Goal: Task Accomplishment & Management: Use online tool/utility

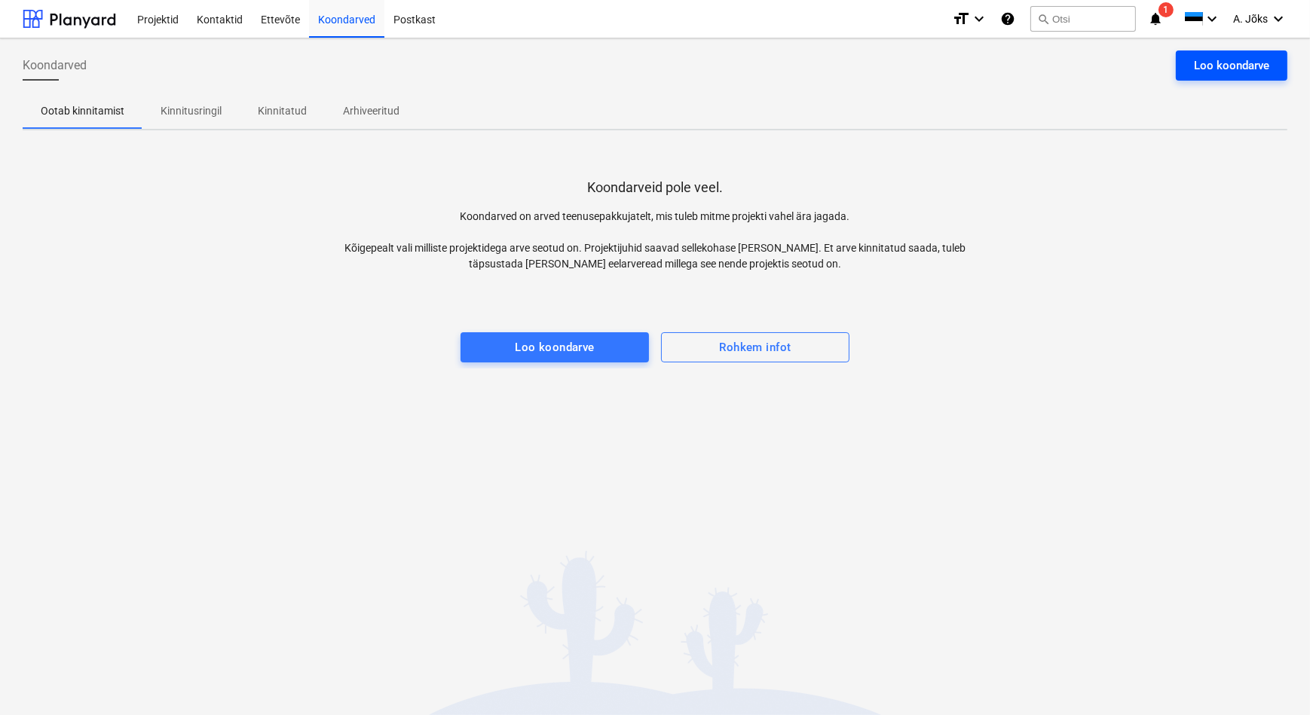
click at [1259, 66] on div "Loo koondarve" at bounding box center [1231, 66] width 75 height 20
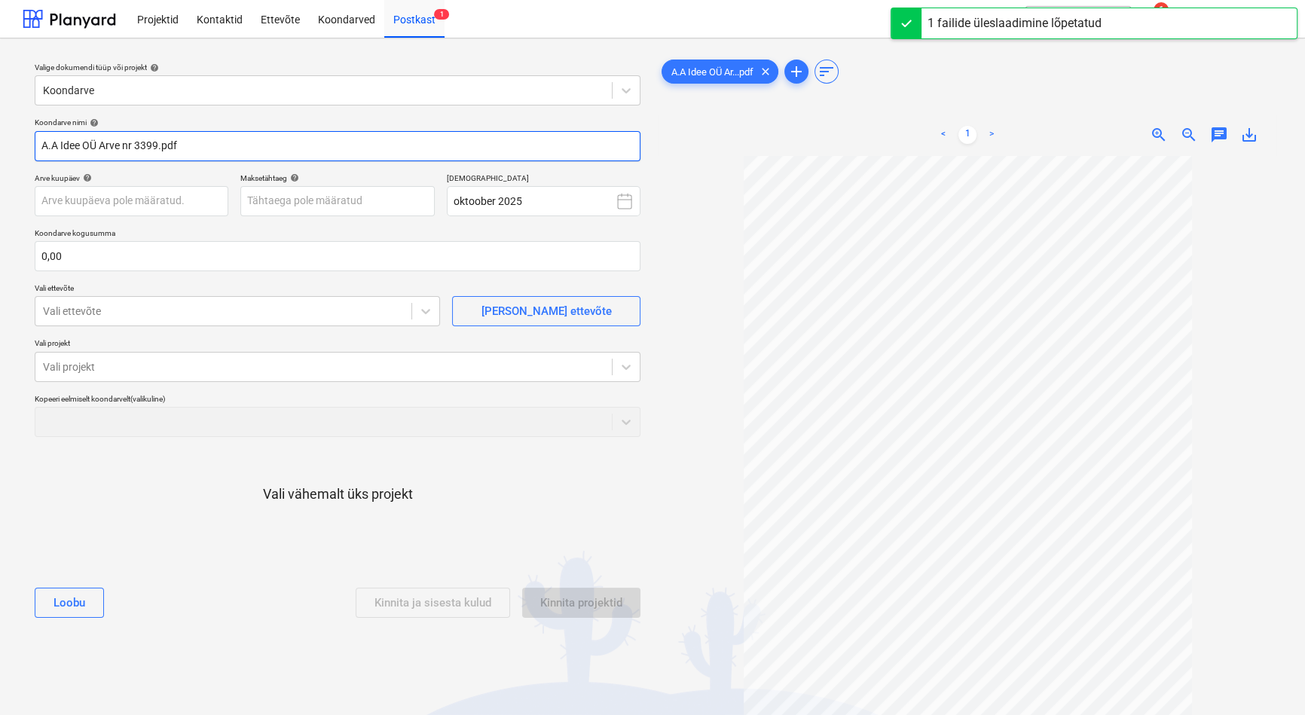
click at [134, 145] on input "A.A Idee OÜ Arve nr 3399.pdf" at bounding box center [338, 146] width 606 height 30
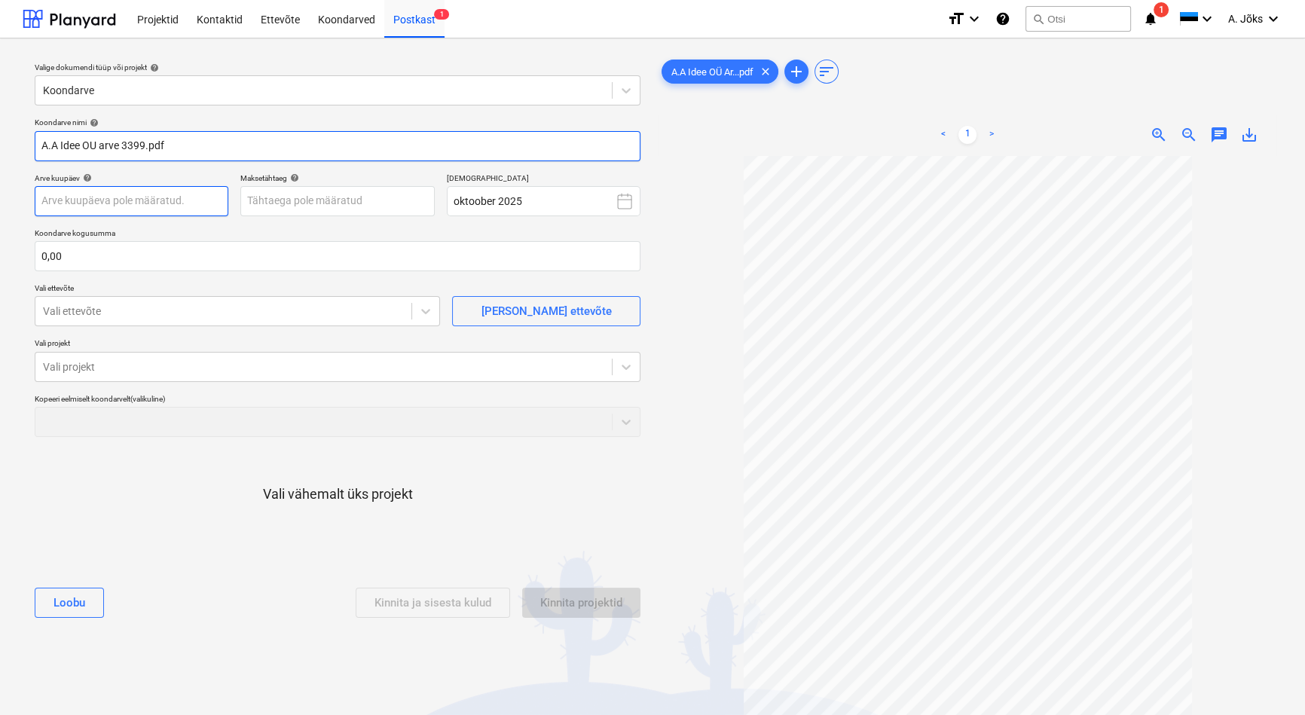
type input "A.A Idee OU arve 3399.pdf"
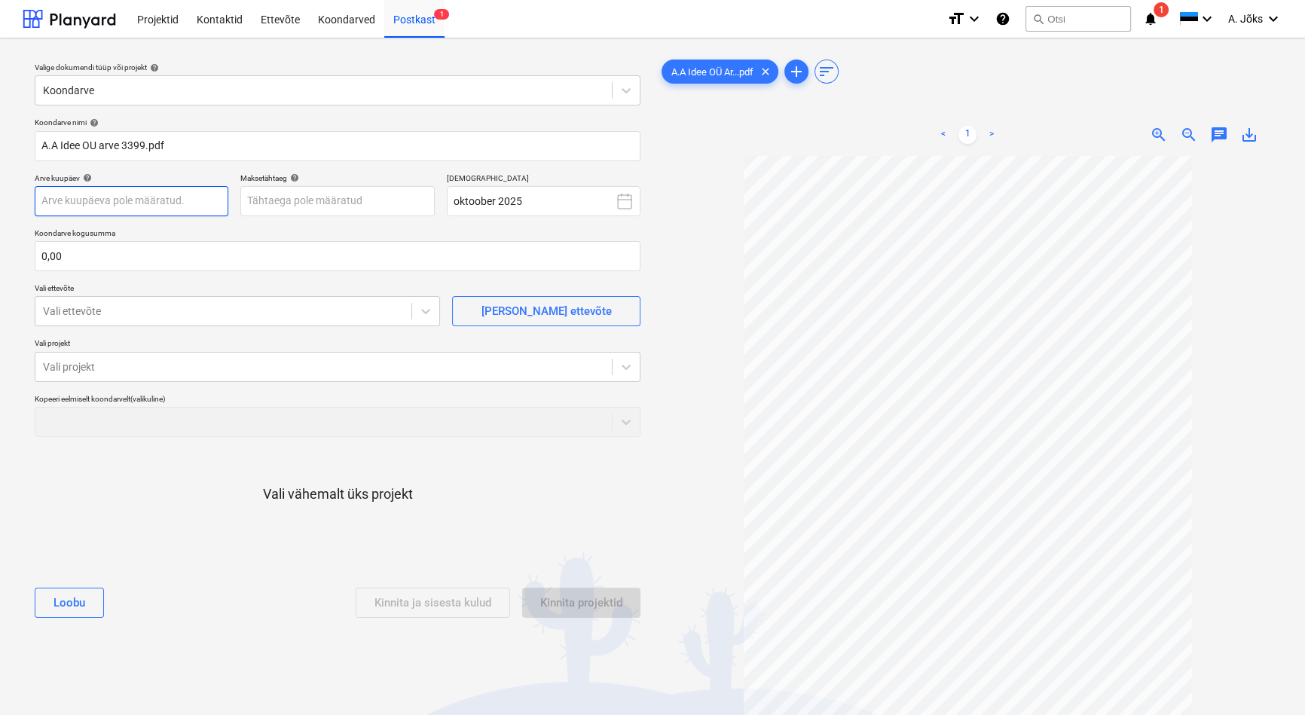
click at [151, 196] on body "Projektid Kontaktid Ettevõte Koondarved Postkast 1 format_size keyboard_arrow_d…" at bounding box center [652, 357] width 1305 height 715
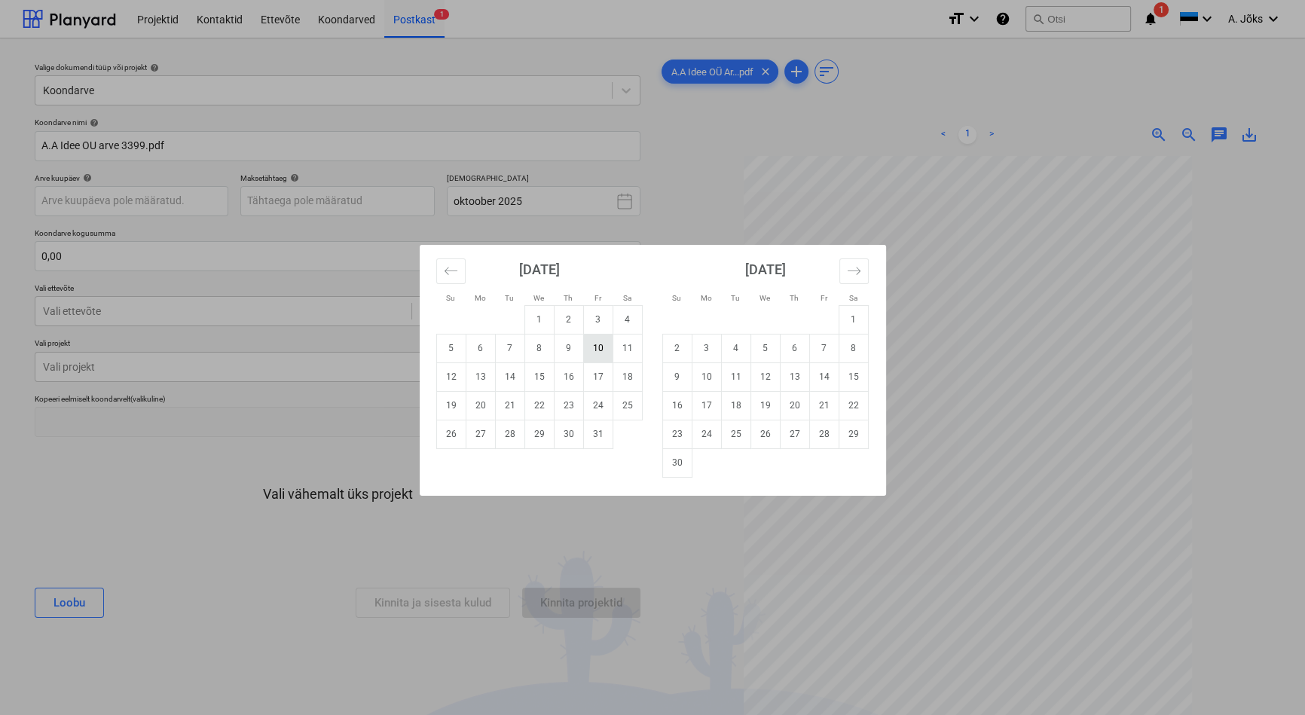
click at [601, 351] on td "10" at bounding box center [597, 348] width 29 height 29
type input "[DATE]"
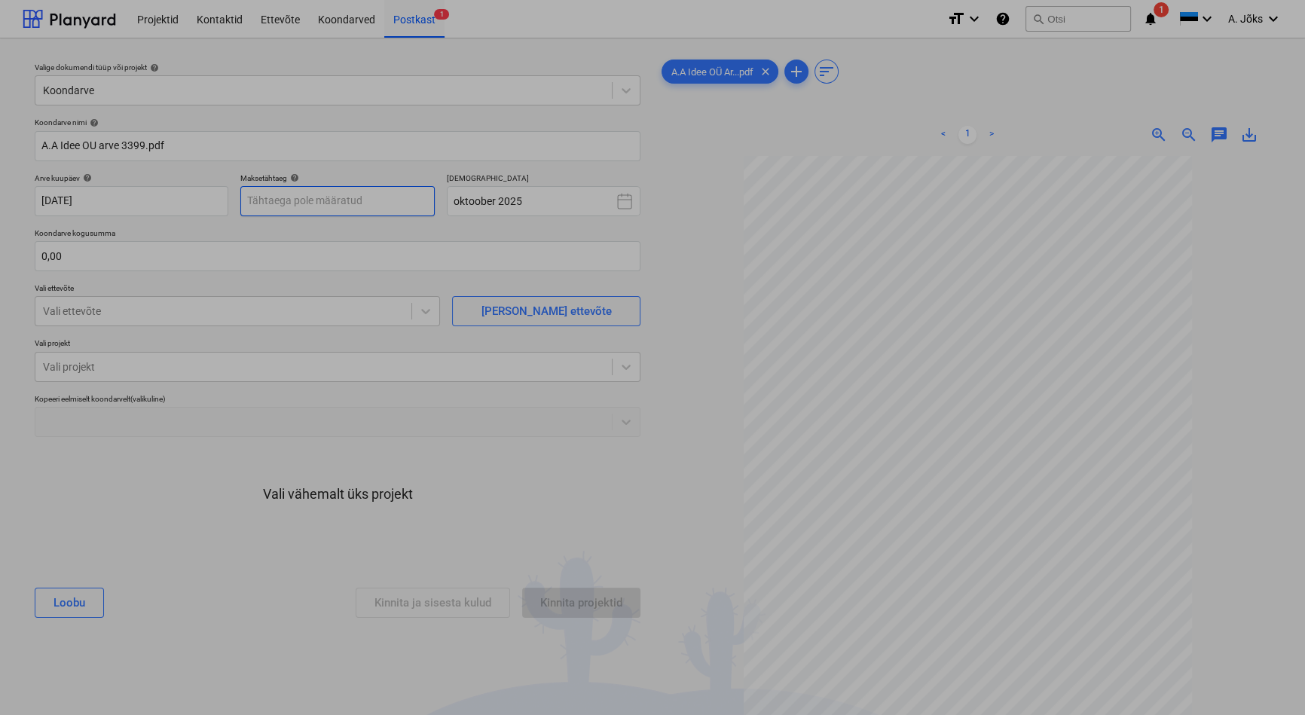
click at [315, 195] on body "Projektid Kontaktid Ettevõte Koondarved Postkast 1 format_size keyboard_arrow_d…" at bounding box center [652, 357] width 1305 height 715
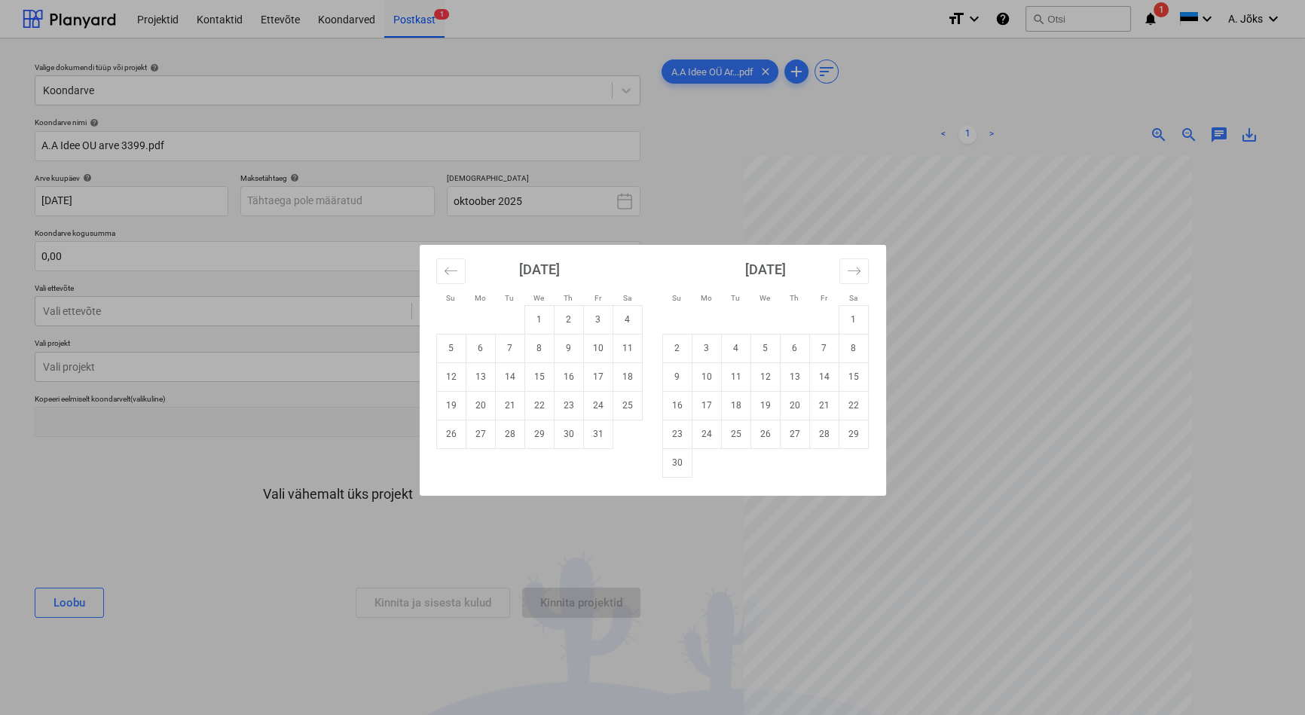
click at [481, 407] on td "20" at bounding box center [480, 405] width 29 height 29
type input "[DATE]"
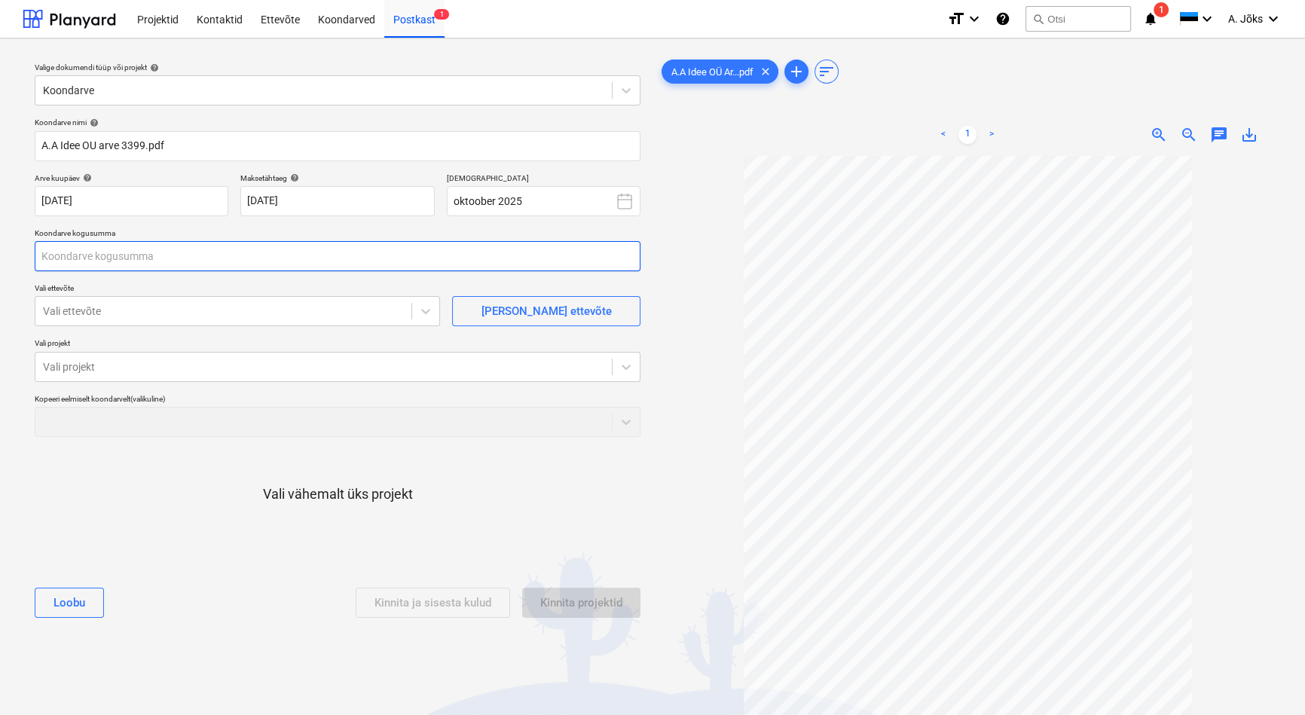
click at [235, 249] on input "text" at bounding box center [338, 256] width 606 height 30
type input "4 137,50"
click at [200, 314] on div at bounding box center [223, 311] width 361 height 15
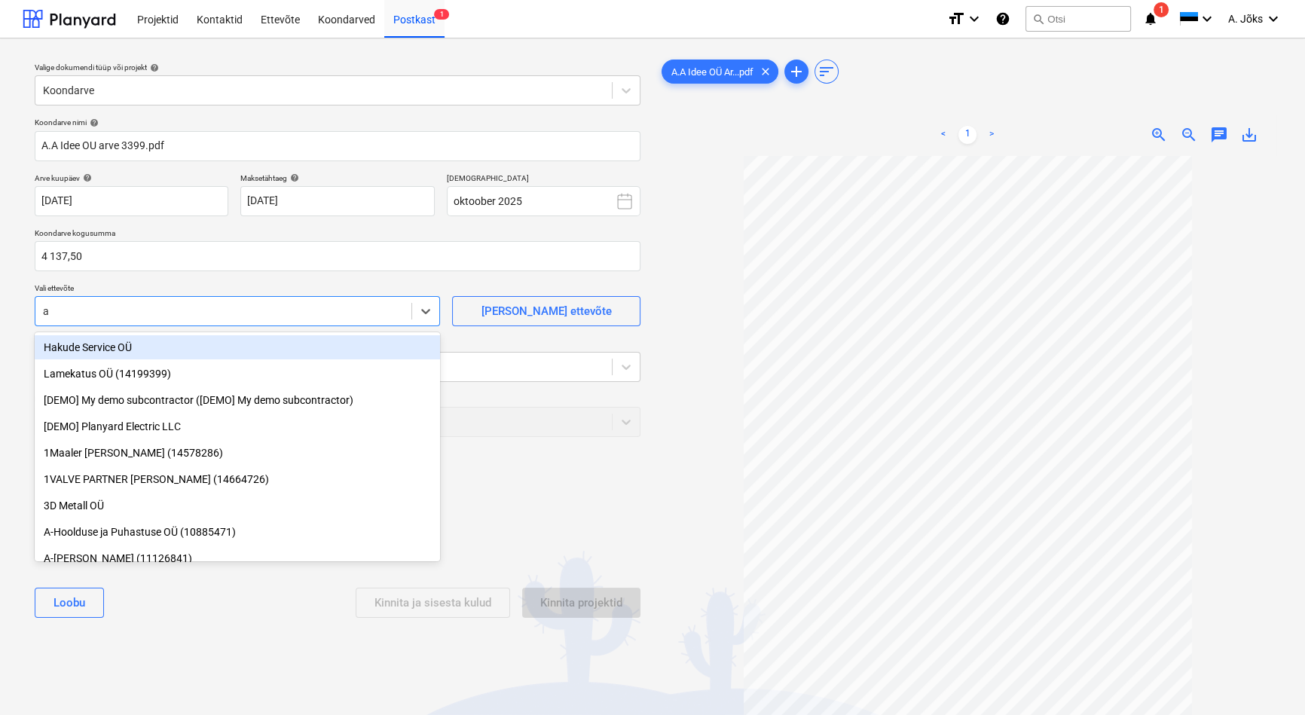
type input "a."
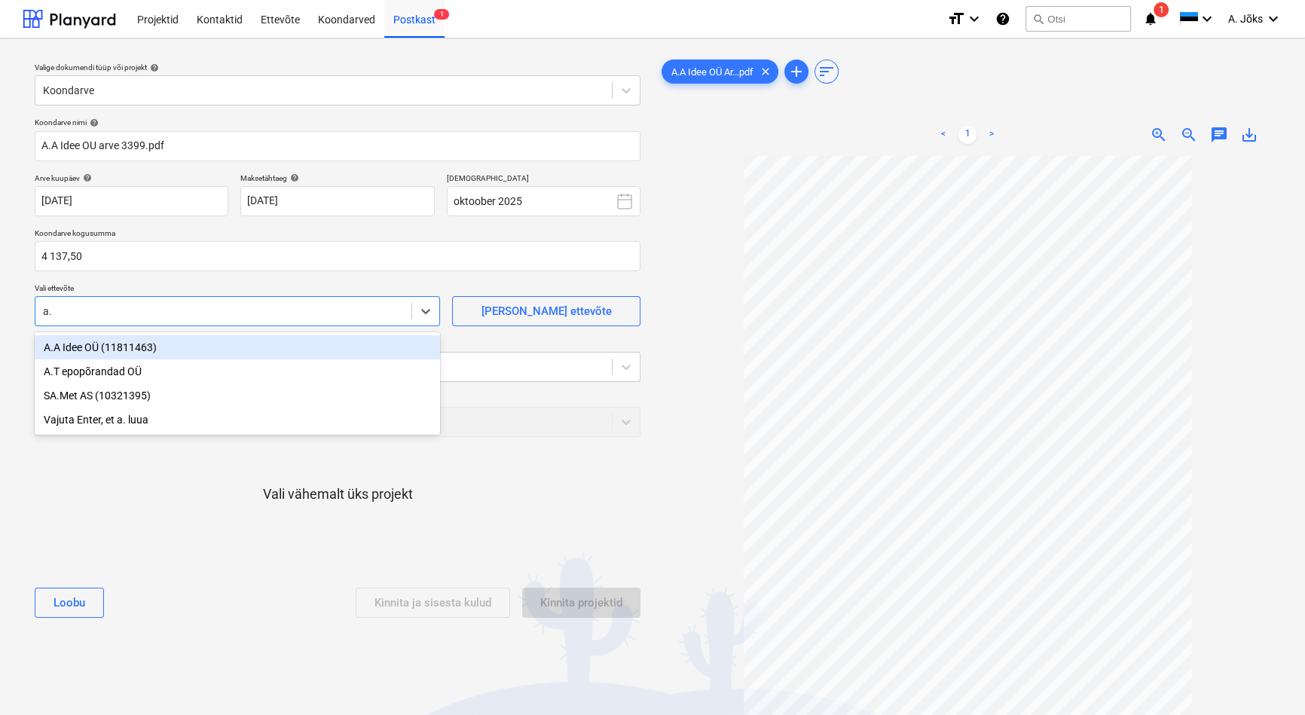
click at [140, 355] on div "A.A Idee OÜ (11811463)" at bounding box center [237, 347] width 405 height 24
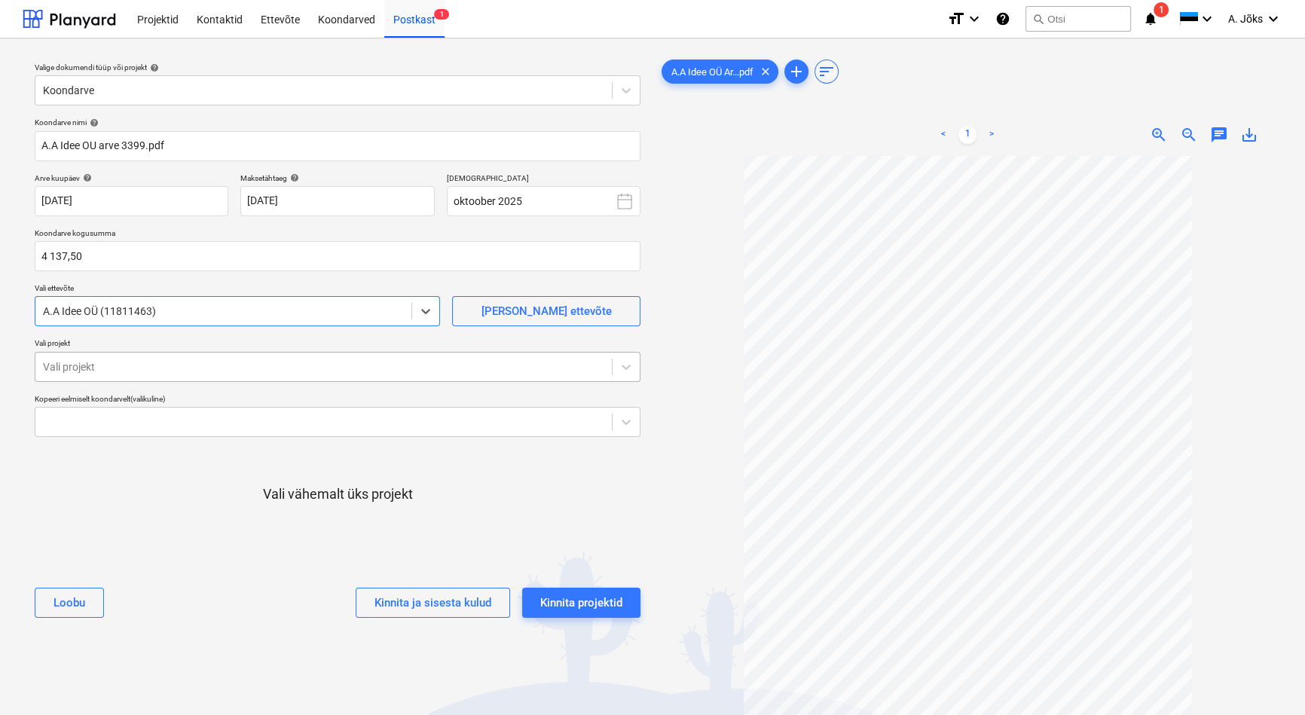
click at [139, 359] on div at bounding box center [323, 366] width 561 height 15
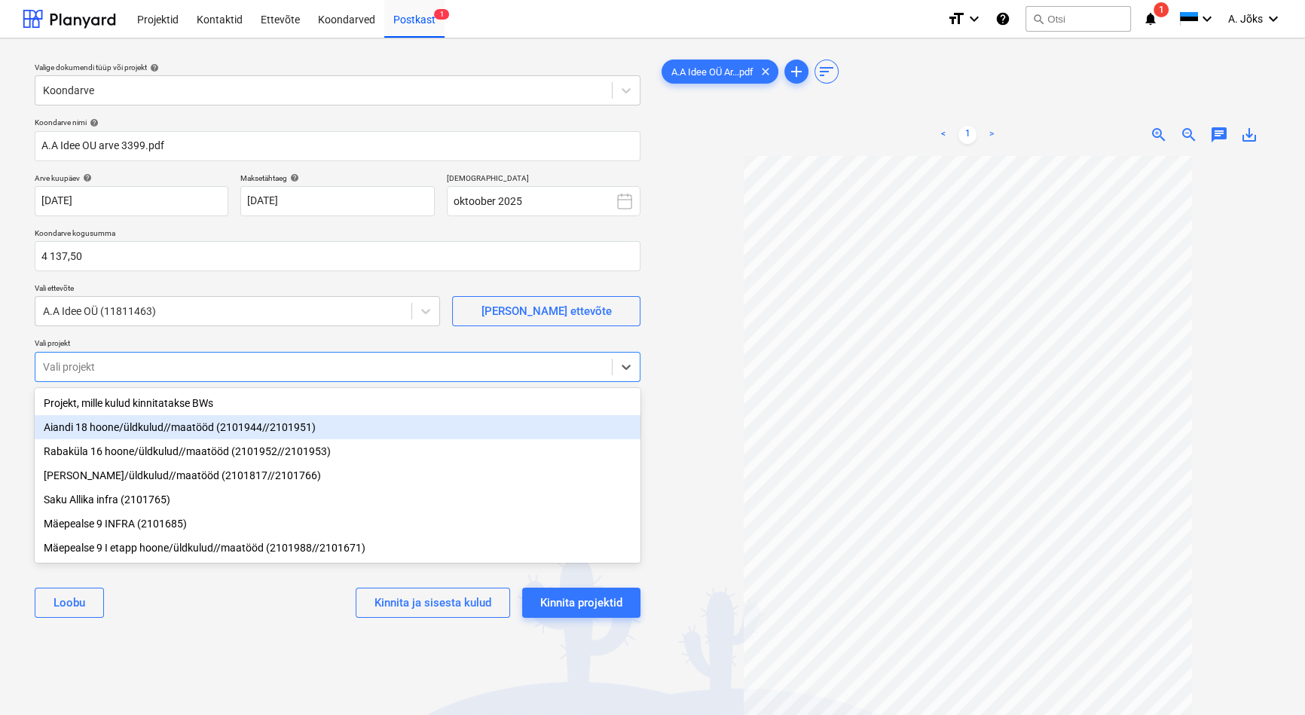
click at [140, 428] on div "Aiandi 18 hoone/üldkulud//maatööd (2101944//2101951)" at bounding box center [338, 427] width 606 height 24
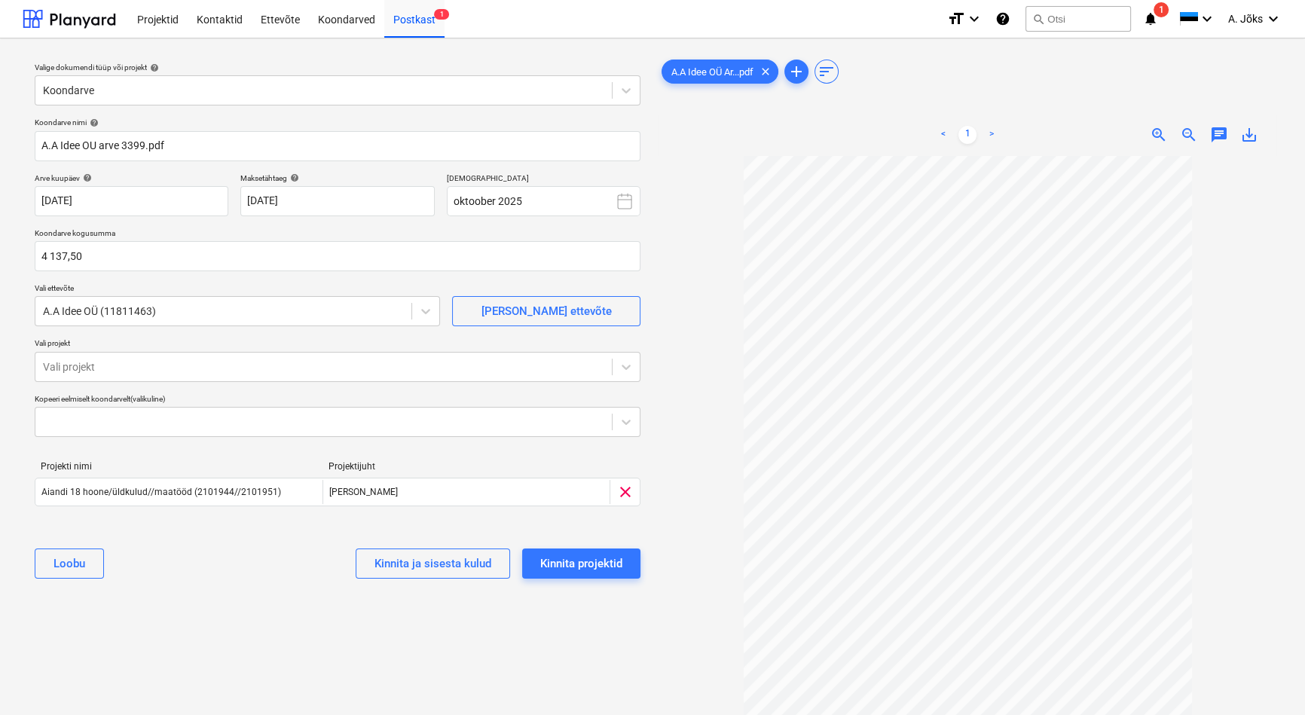
click at [275, 659] on div "Valige dokumendi tüüp või projekt help Koondarve Koondarve nimi help A.A Idee O…" at bounding box center [338, 442] width 630 height 785
click at [206, 639] on div "Valige dokumendi tüüp või projekt help Koondarve Koondarve nimi help A.A Idee O…" at bounding box center [338, 442] width 630 height 785
click at [600, 557] on div "Kinnita projektid" at bounding box center [581, 564] width 82 height 20
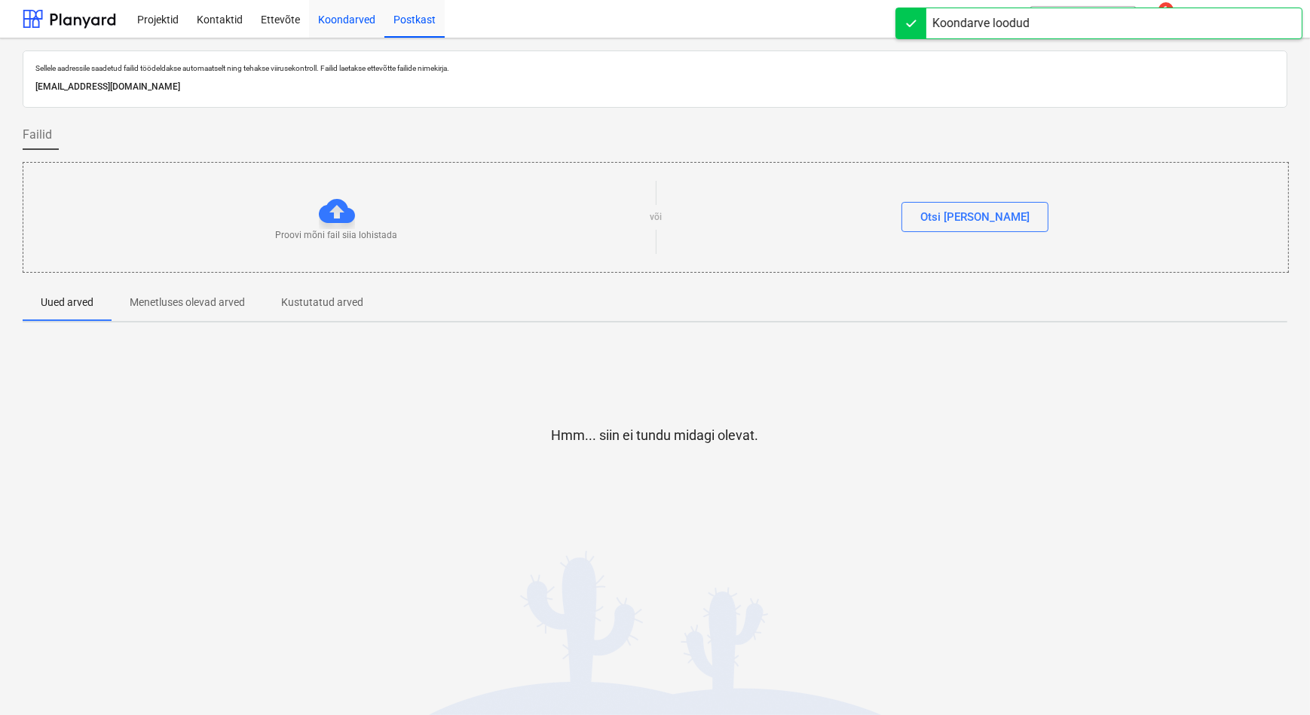
click at [364, 16] on div "Koondarved" at bounding box center [346, 18] width 75 height 38
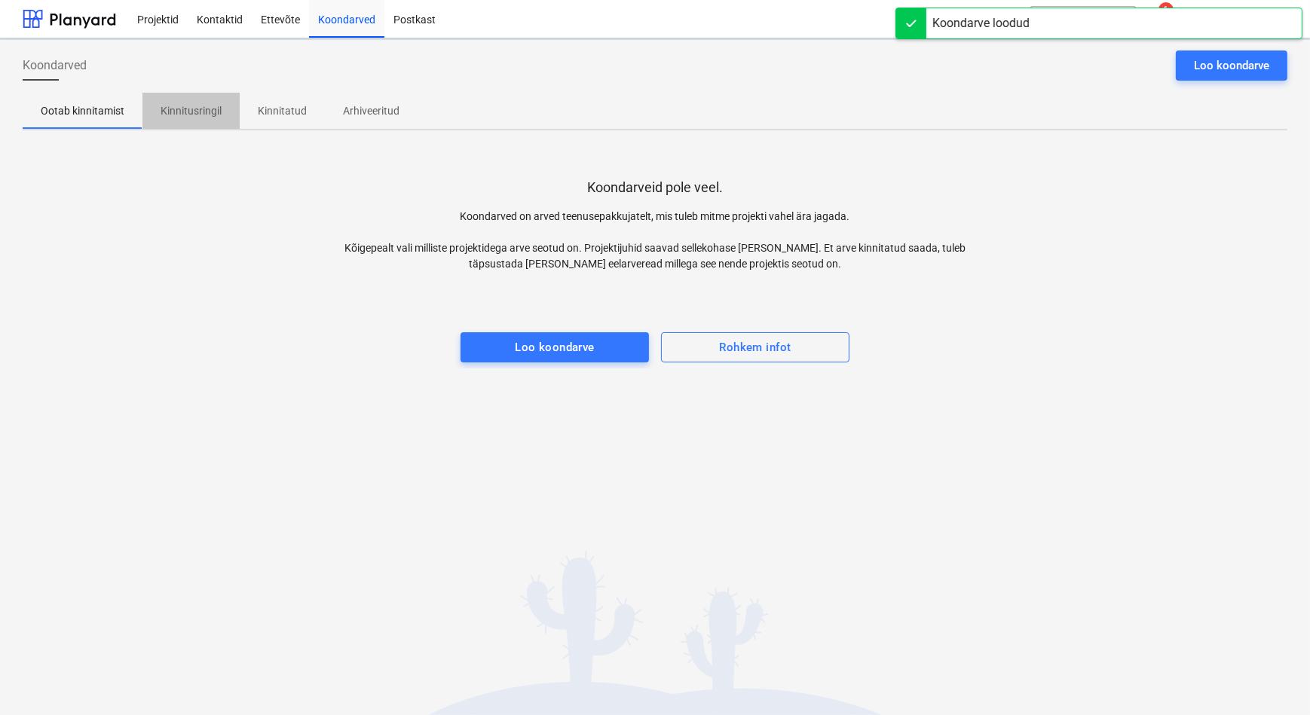
click at [179, 104] on p "Kinnitusringil" at bounding box center [191, 111] width 61 height 16
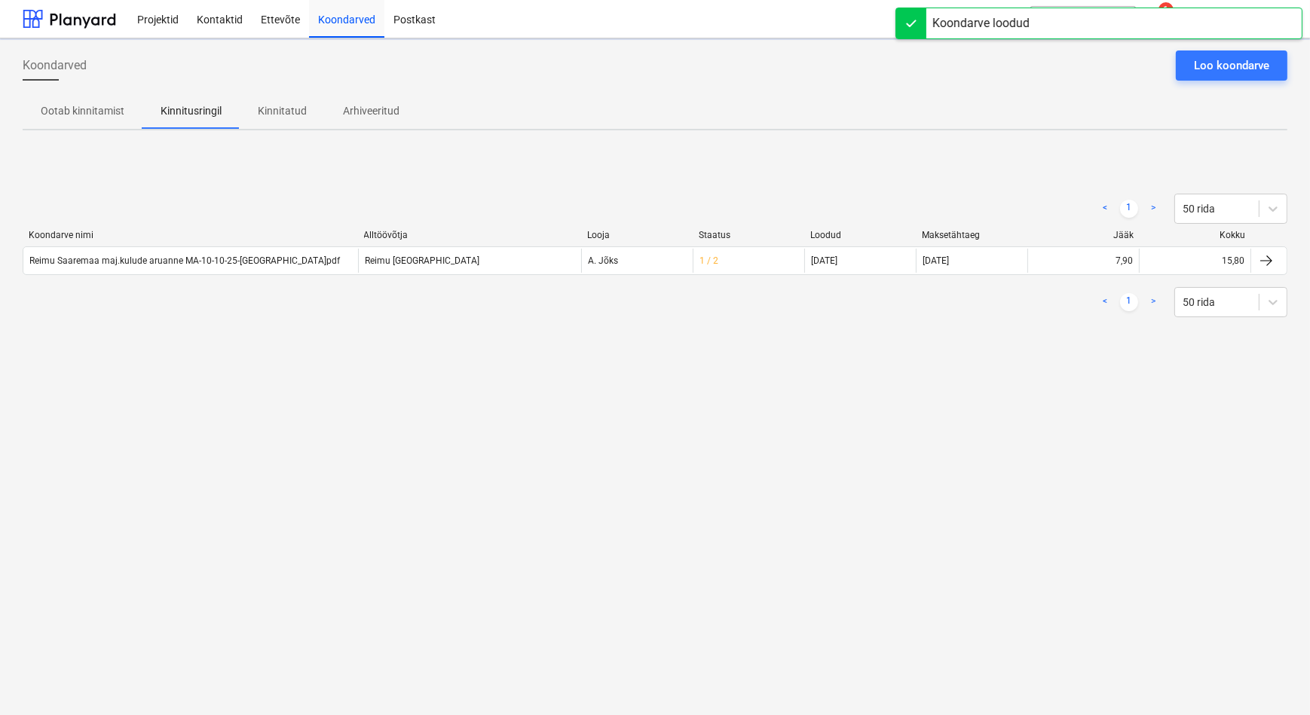
click at [451, 478] on div "Koondarved Loo koondarve Ootab kinnitamist Kinnitusringil Kinnitatud Arhiveerit…" at bounding box center [655, 376] width 1310 height 677
click at [383, 423] on div "Koondarved Loo koondarve Ootab kinnitamist Kinnitusringil Kinnitatud Arhiveerit…" at bounding box center [655, 376] width 1310 height 677
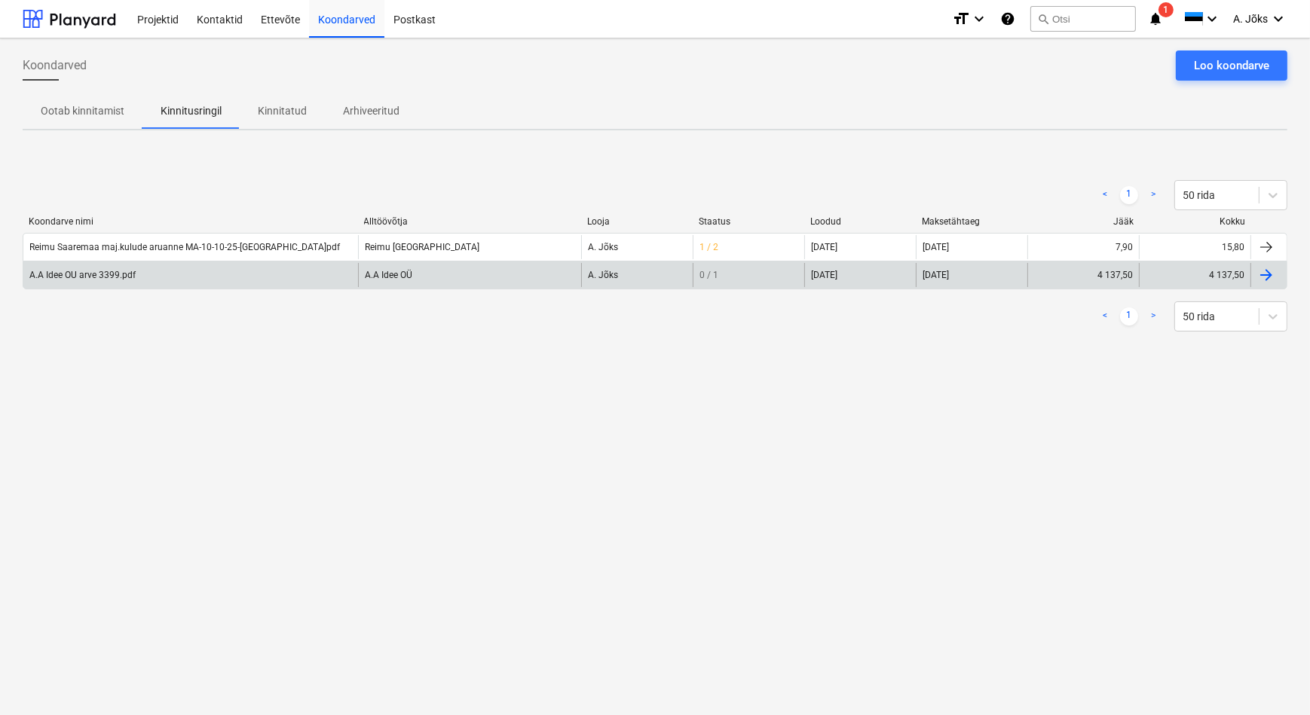
click at [109, 277] on div "A.A Idee OU arve 3399.pdf" at bounding box center [82, 275] width 106 height 11
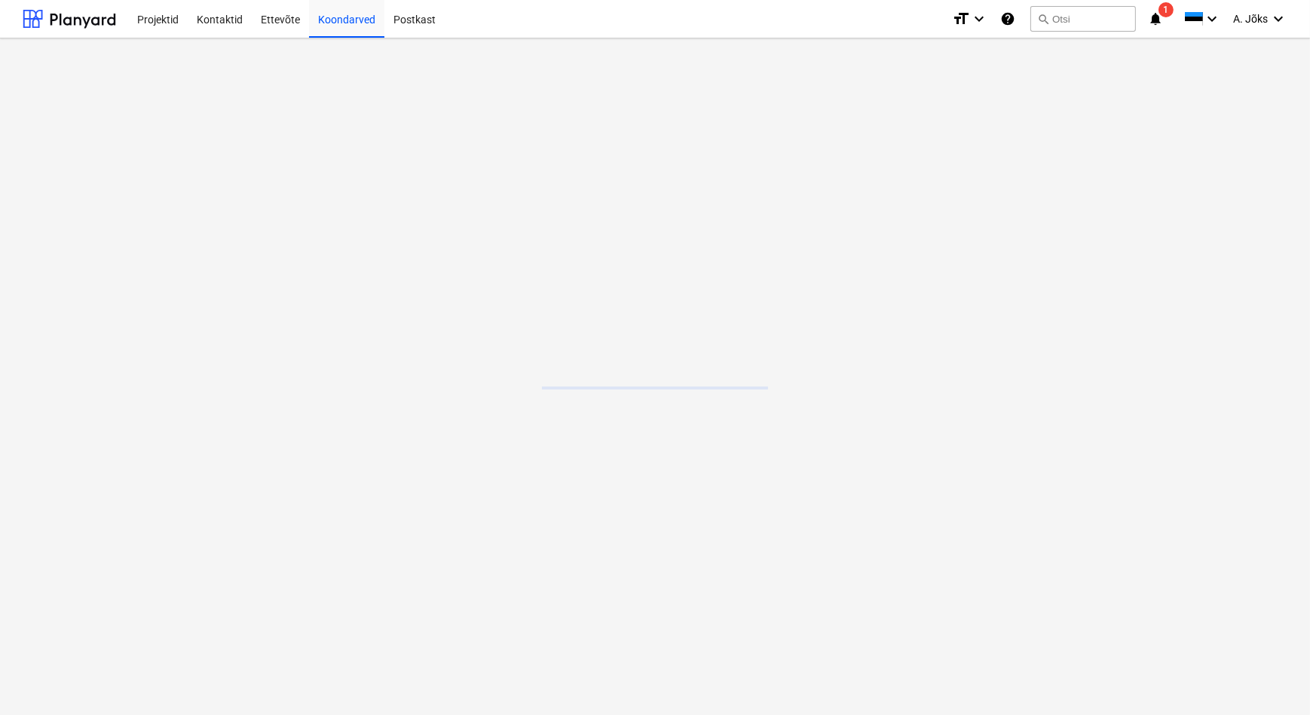
click at [109, 277] on main at bounding box center [655, 376] width 1310 height 677
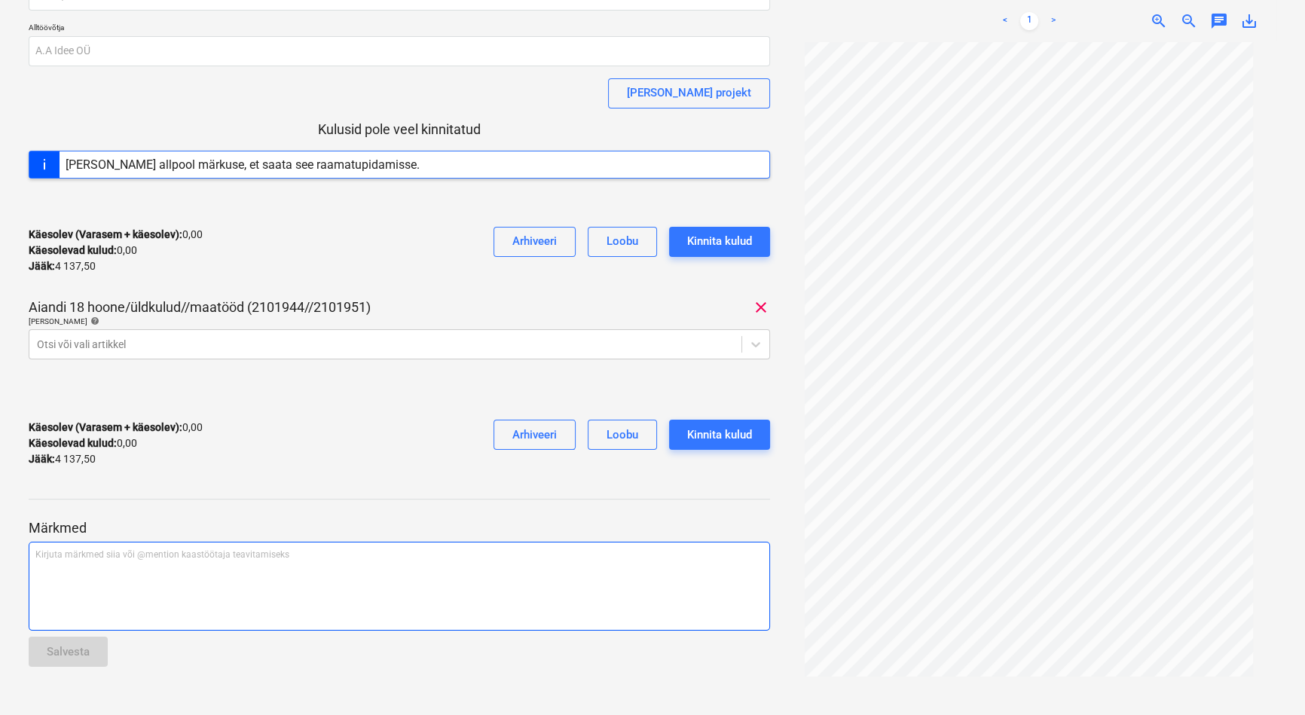
click at [124, 573] on div "Kirjuta märkmed siia või @mention kaastöötaja teavitamiseks ﻿" at bounding box center [400, 586] width 742 height 89
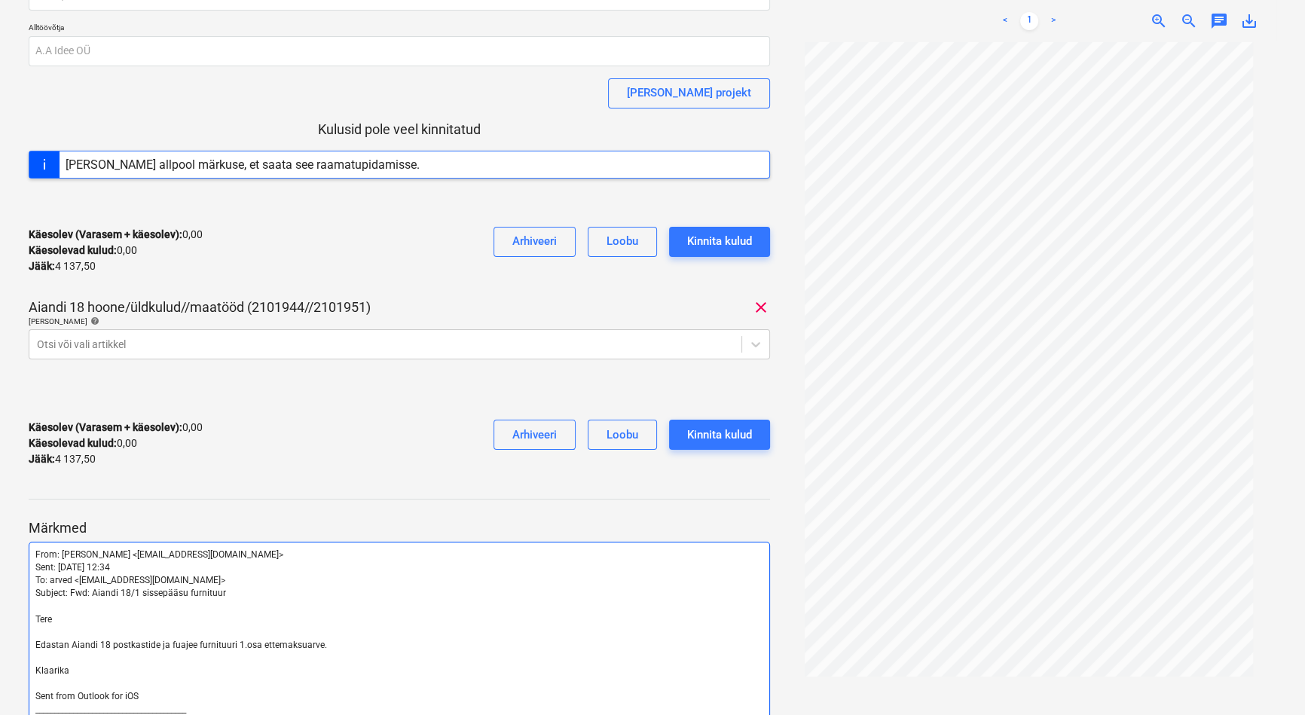
scroll to position [463, 0]
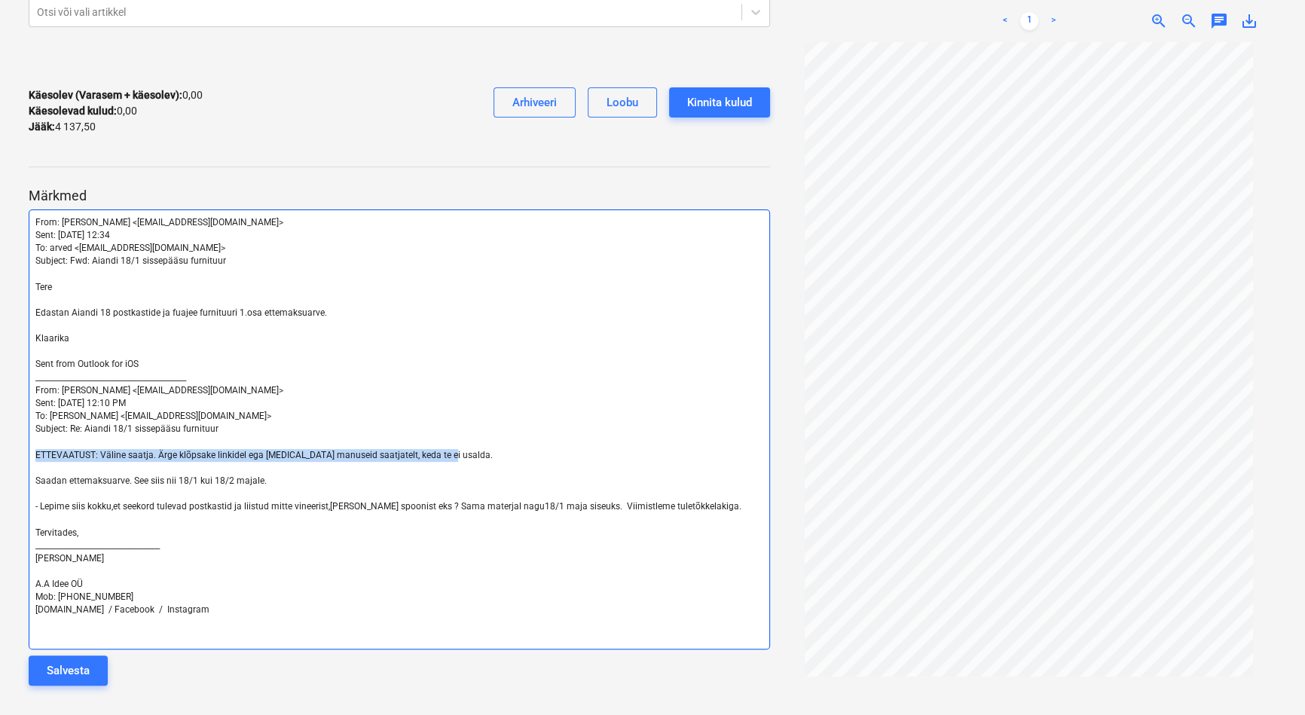
drag, startPoint x: 482, startPoint y: 455, endPoint x: 12, endPoint y: 457, distance: 470.3
click at [12, 457] on div "A.A Idee OU arve 3399.pdf Koondarve kogusumma 4 137,50 Alltöövõtja [PERSON_NAME…" at bounding box center [652, 145] width 1305 height 1141
click at [49, 451] on span "ETTEVAATUST: Väline saatja. Ärge klõpsake linkidel ega [MEDICAL_DATA] manuseid …" at bounding box center [263, 455] width 457 height 11
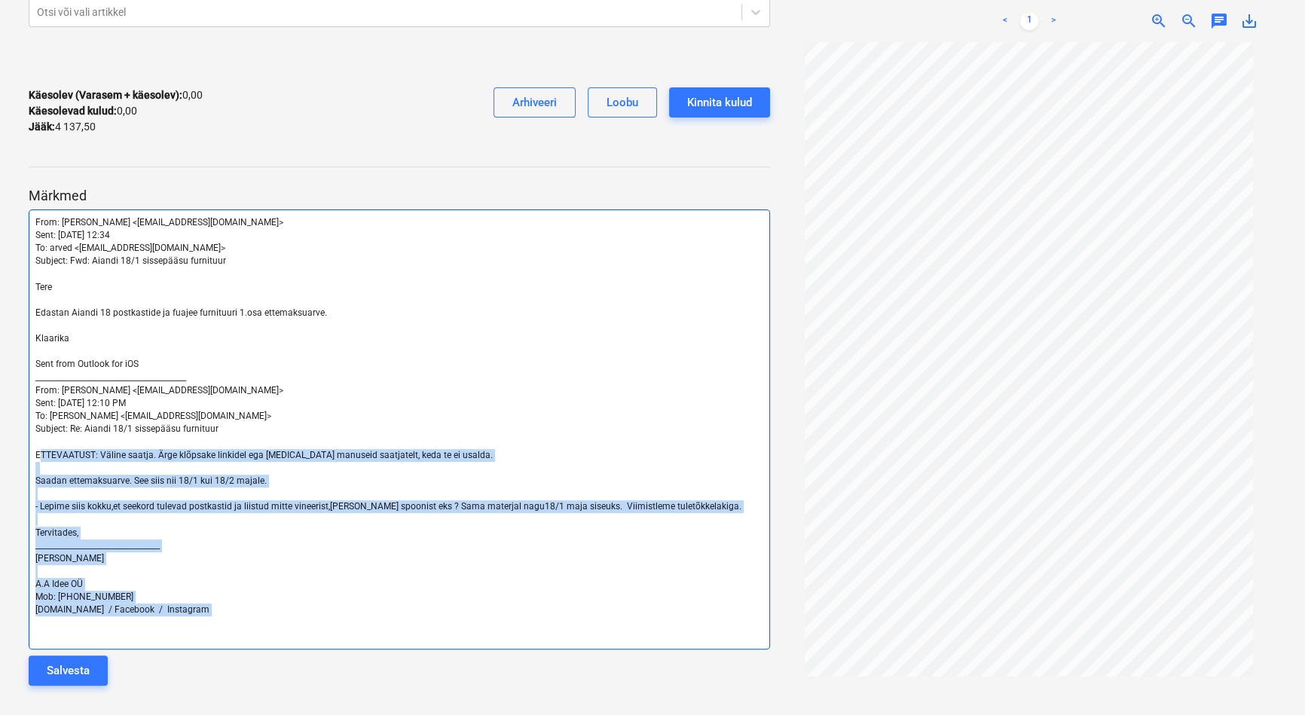
drag, startPoint x: 38, startPoint y: 448, endPoint x: 230, endPoint y: 617, distance: 255.8
click at [230, 617] on div "From: [PERSON_NAME] <[EMAIL_ADDRESS][DOMAIN_NAME]> Sent: [DATE] 12:34 To: arved…" at bounding box center [400, 430] width 742 height 440
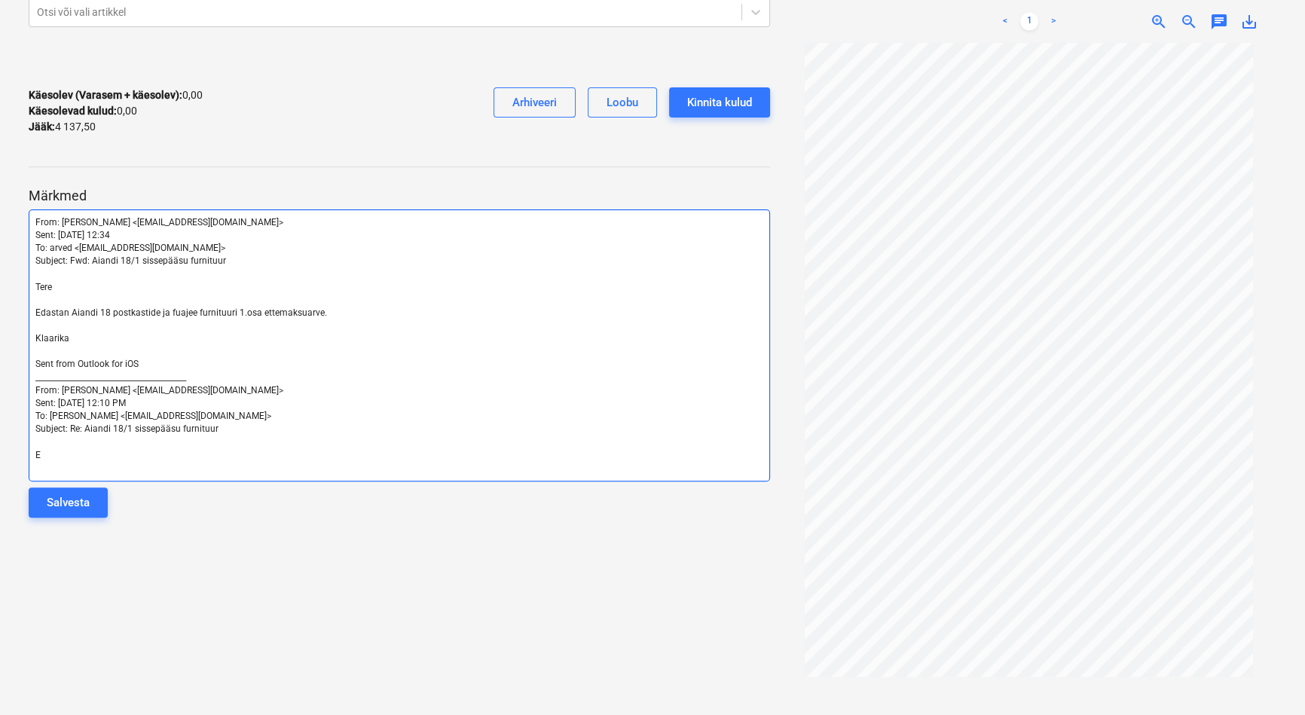
scroll to position [295, 0]
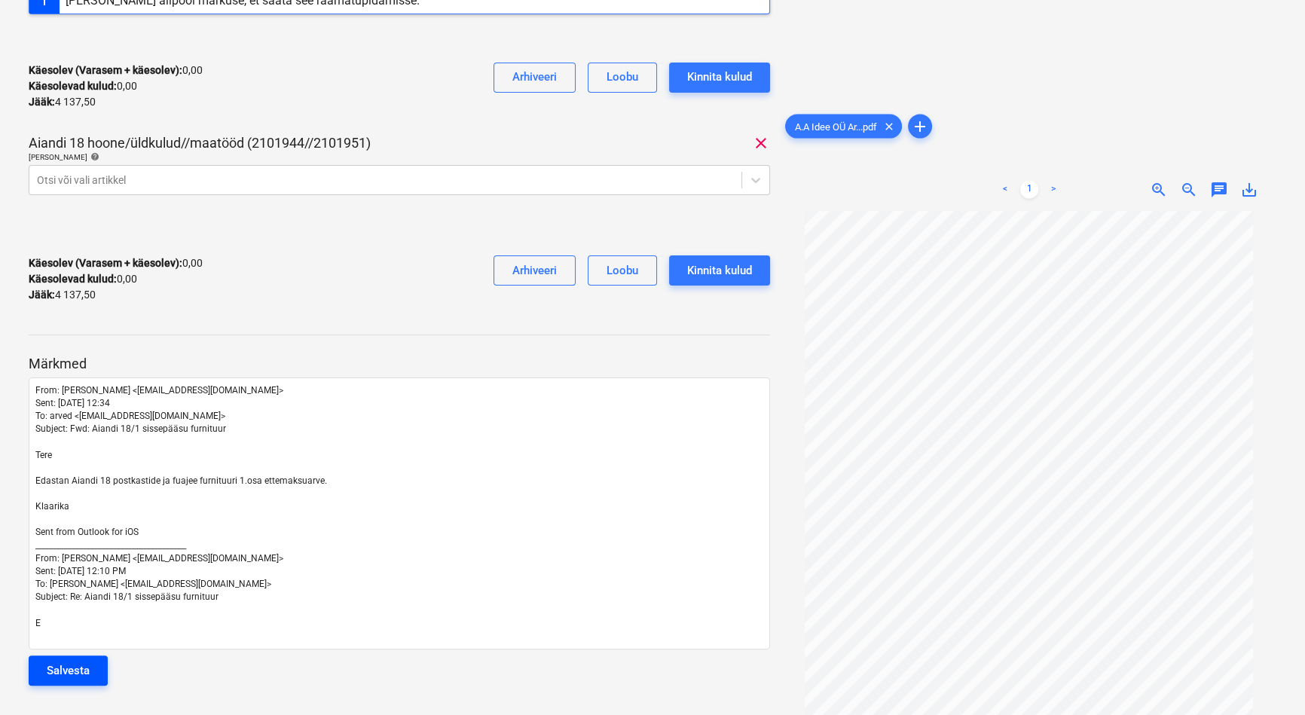
click at [91, 661] on button "Salvesta" at bounding box center [68, 671] width 79 height 30
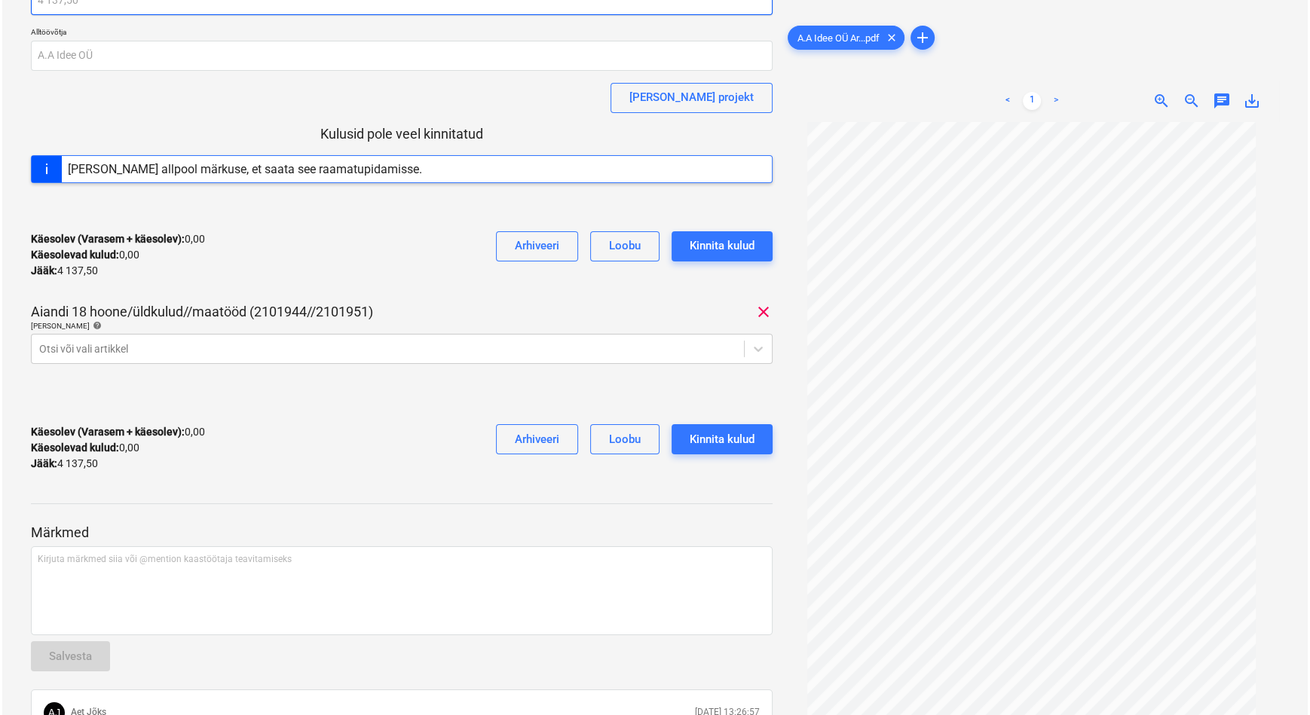
scroll to position [0, 0]
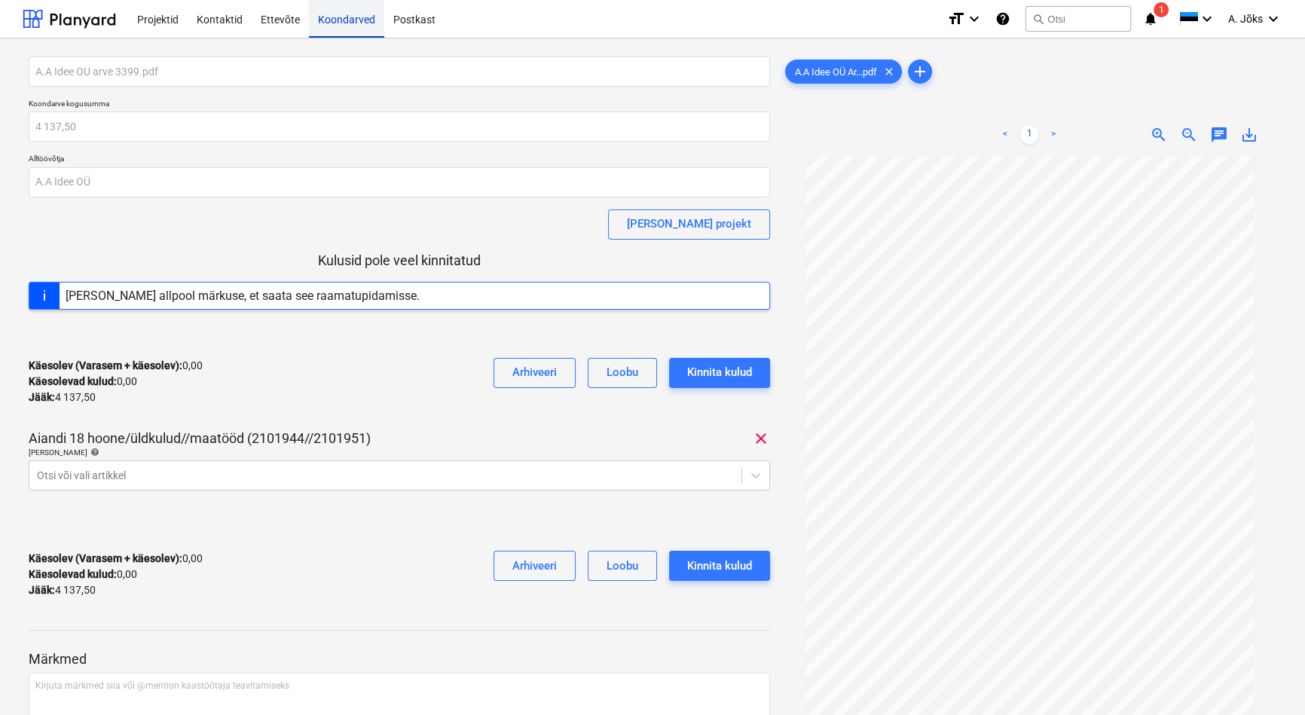
drag, startPoint x: 332, startPoint y: 21, endPoint x: 360, endPoint y: 35, distance: 31.3
click at [332, 21] on div "Koondarved" at bounding box center [346, 18] width 75 height 38
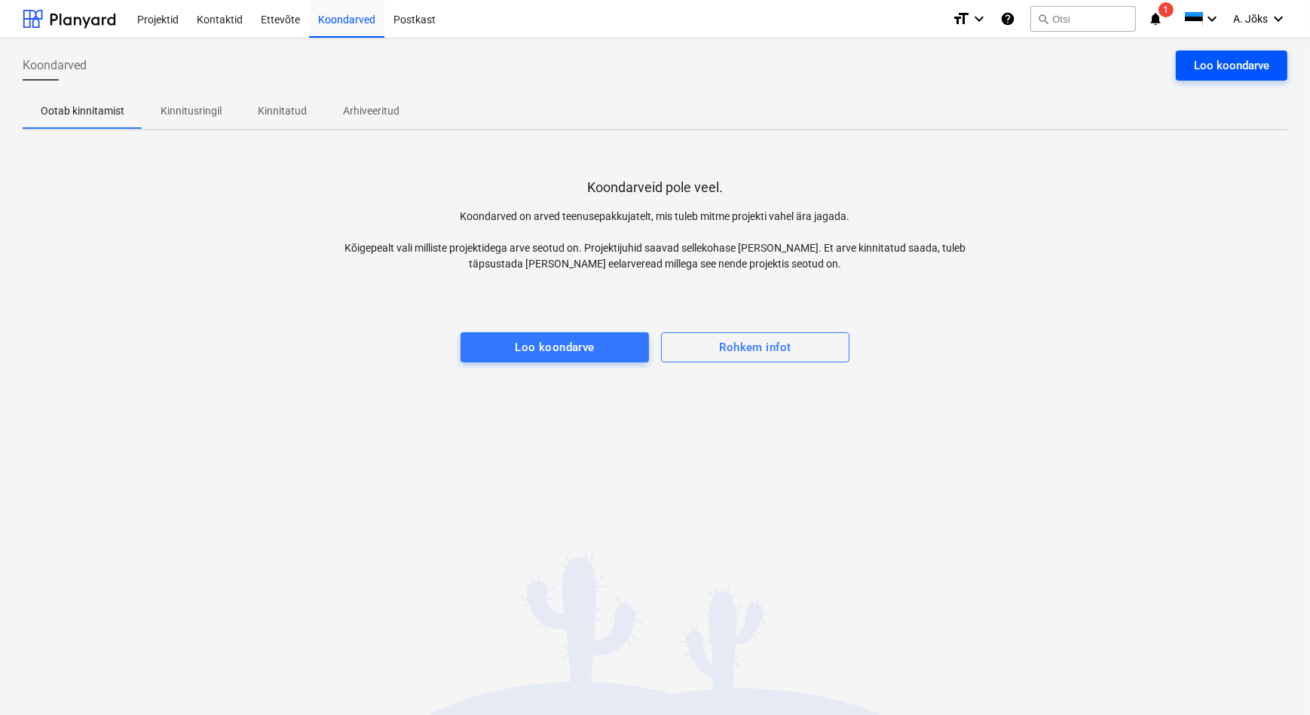
click at [1194, 64] on div "Loo koondarve" at bounding box center [1231, 66] width 75 height 20
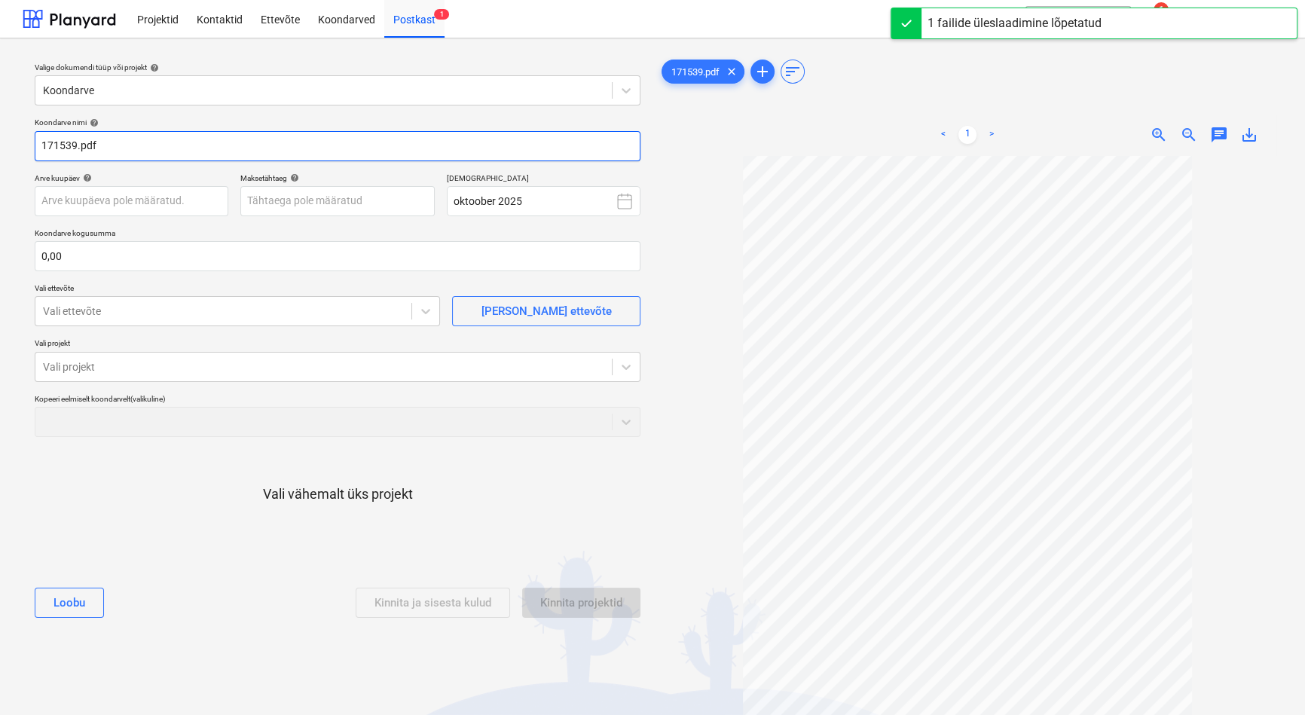
click at [37, 143] on input "171539.pdf" at bounding box center [338, 146] width 606 height 30
paste input "[PERSON_NAME] [PERSON_NAME] & [PERSON_NAME] OÜ"
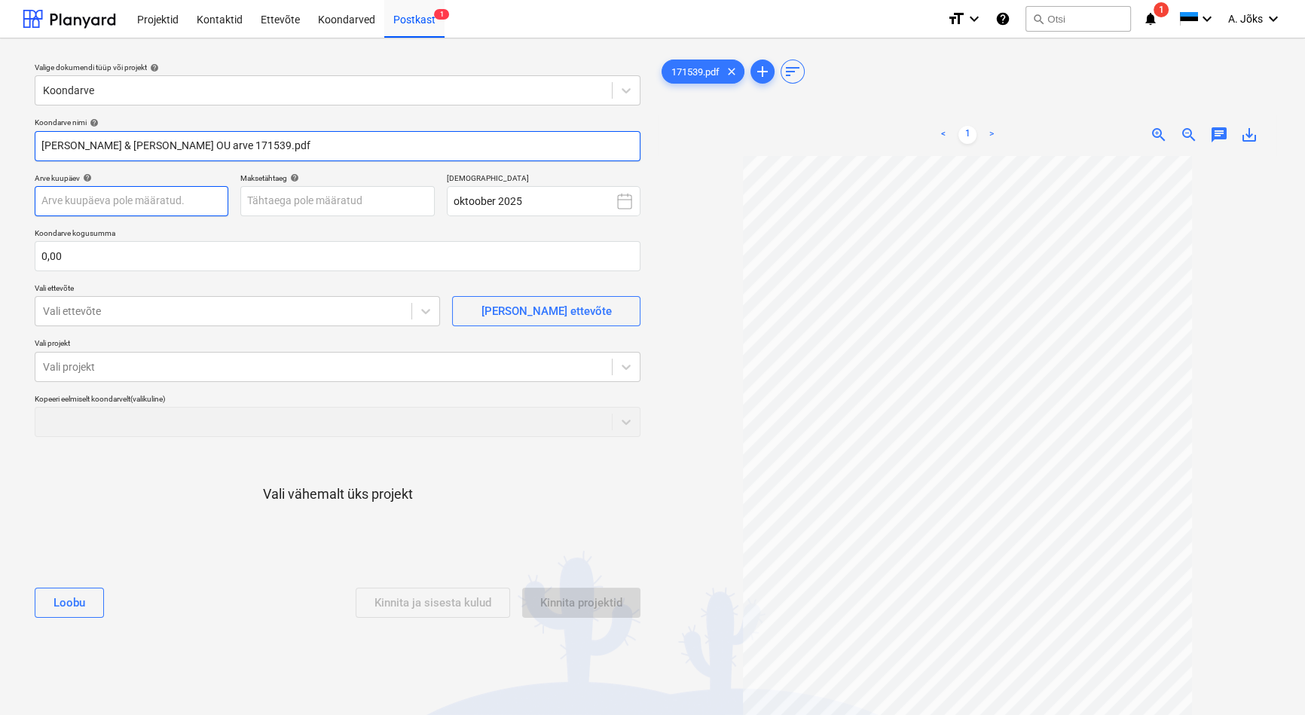
type input "[PERSON_NAME] & [PERSON_NAME] OU arve 171539.pdf"
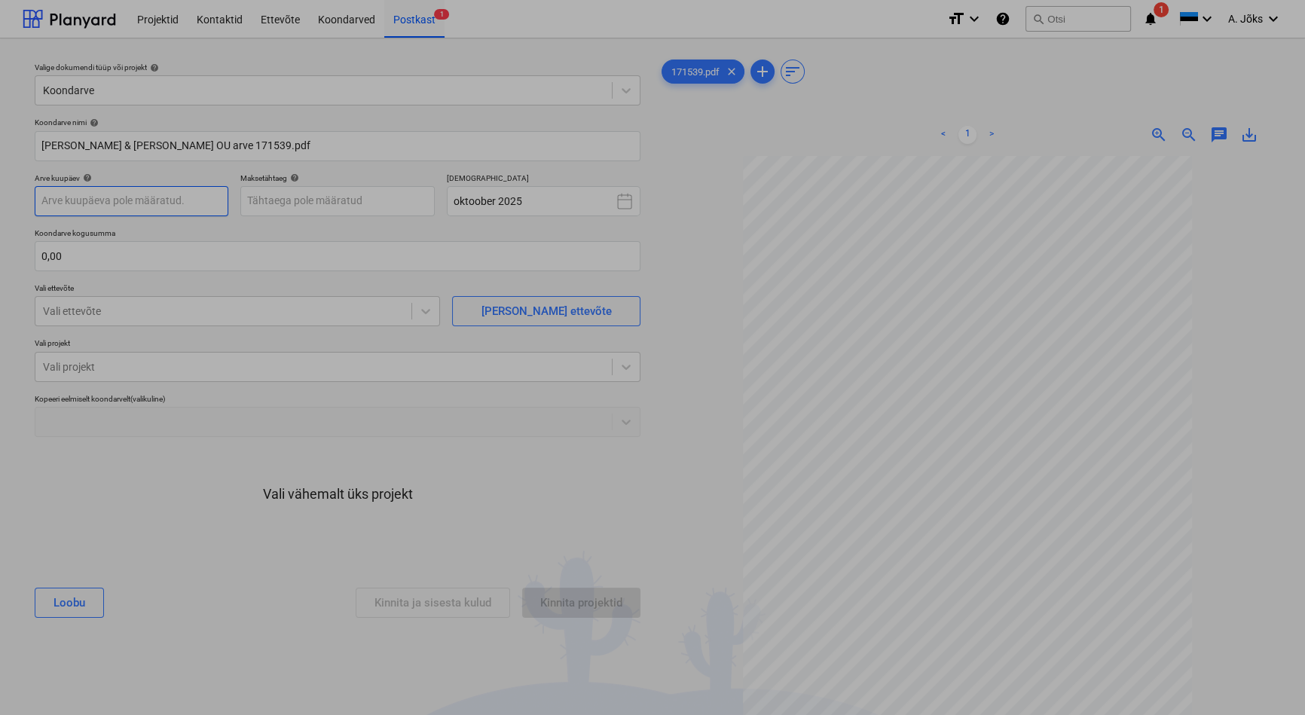
click at [182, 206] on body "Projektid Kontaktid Ettevõte Koondarved Postkast 1 format_size keyboard_arrow_d…" at bounding box center [652, 357] width 1305 height 715
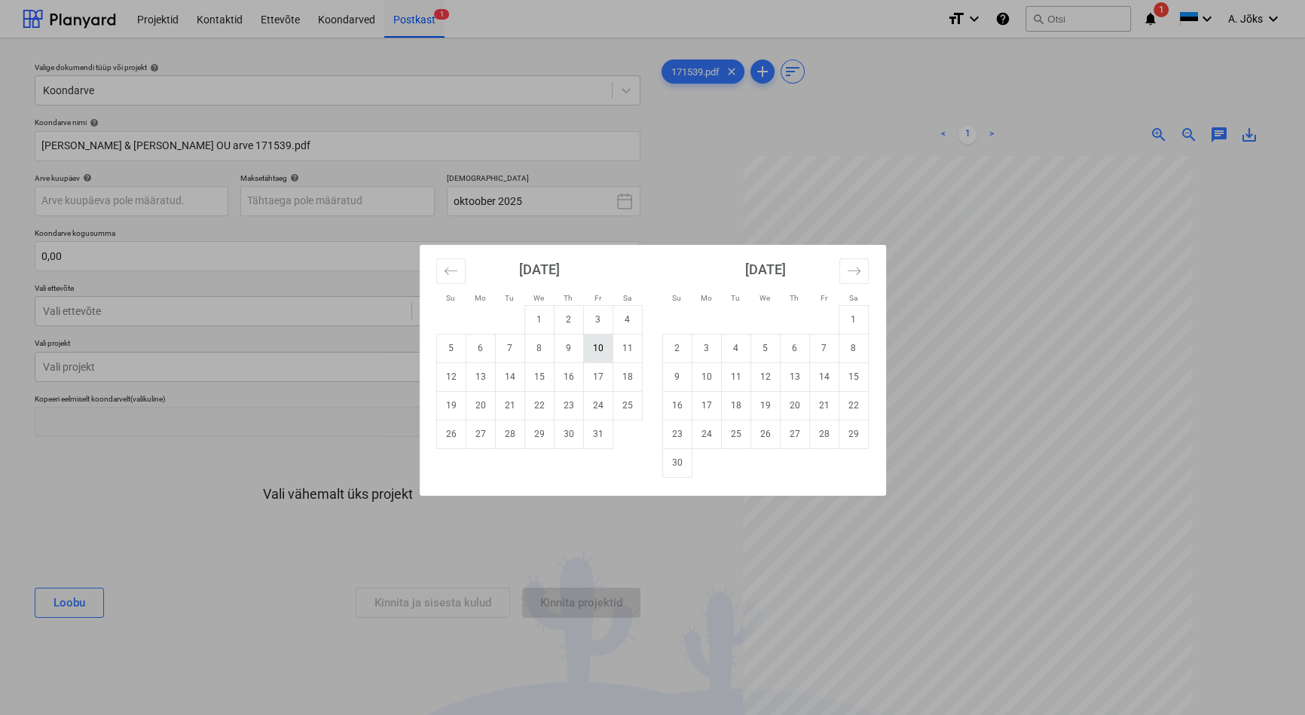
click at [594, 349] on td "10" at bounding box center [597, 348] width 29 height 29
type input "[DATE]"
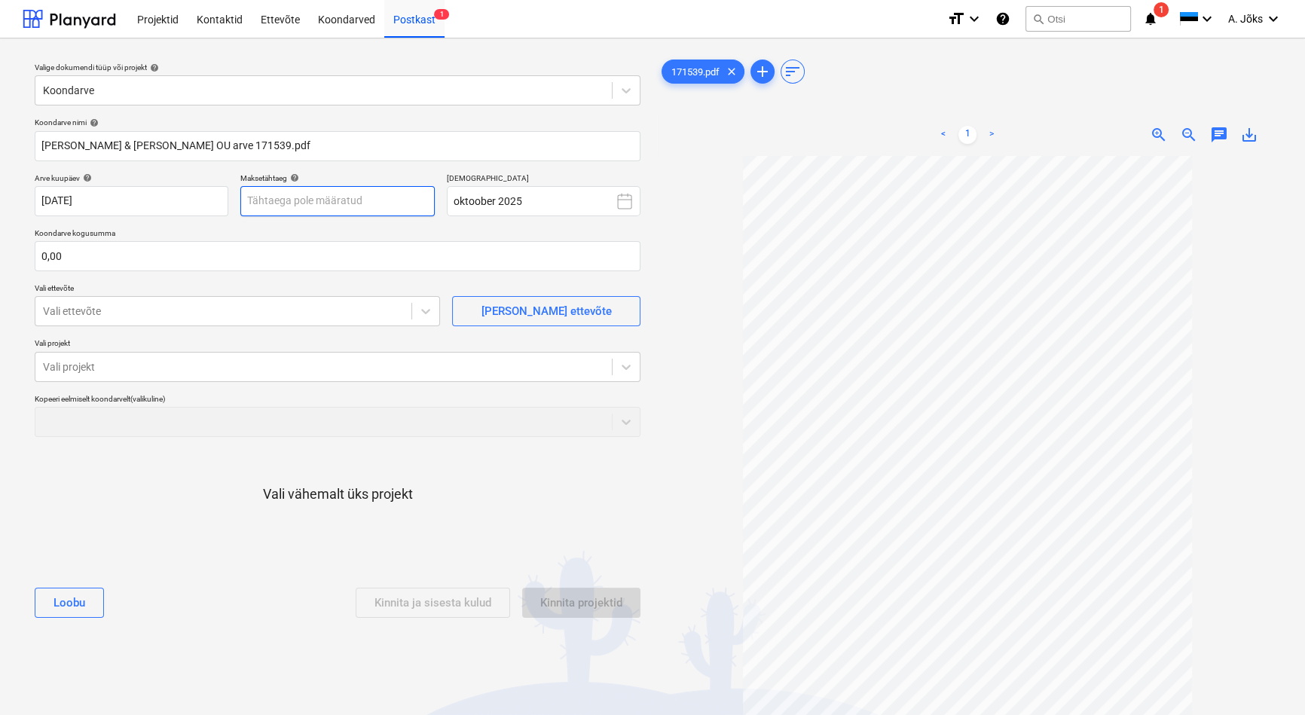
click at [365, 203] on body "Projektid Kontaktid Ettevõte Koondarved Postkast 1 format_size keyboard_arrow_d…" at bounding box center [652, 357] width 1305 height 715
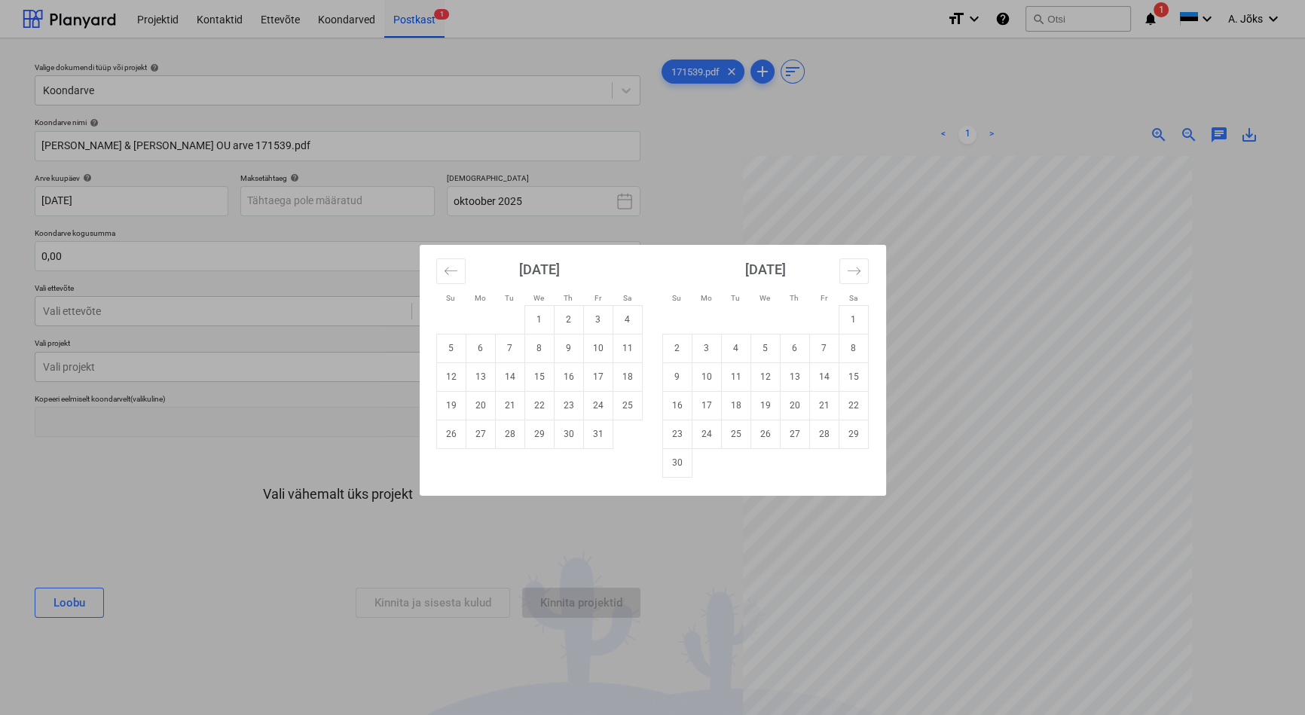
click at [702, 191] on div "Su Mo Tu We Th Fr Sa Su Mo Tu We Th Fr Sa [DATE] 1 2 3 4 5 6 7 8 9 10 11 12 13 …" at bounding box center [652, 357] width 1305 height 715
click at [387, 201] on body "Projektid Kontaktid Ettevõte Koondarved Postkast 1 format_size keyboard_arrow_d…" at bounding box center [652, 357] width 1305 height 715
click at [595, 405] on td "24" at bounding box center [597, 405] width 29 height 29
type input "[DATE]"
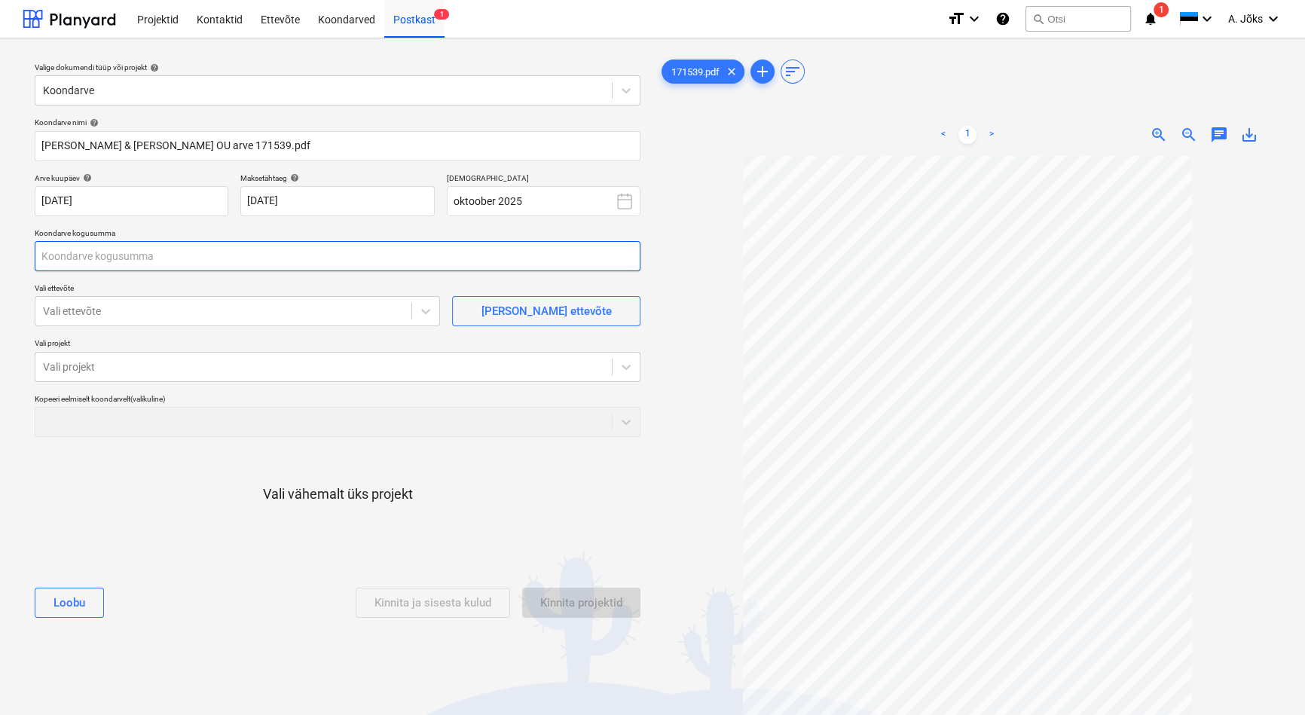
click at [164, 268] on input "text" at bounding box center [338, 256] width 606 height 30
type input "10 400,00"
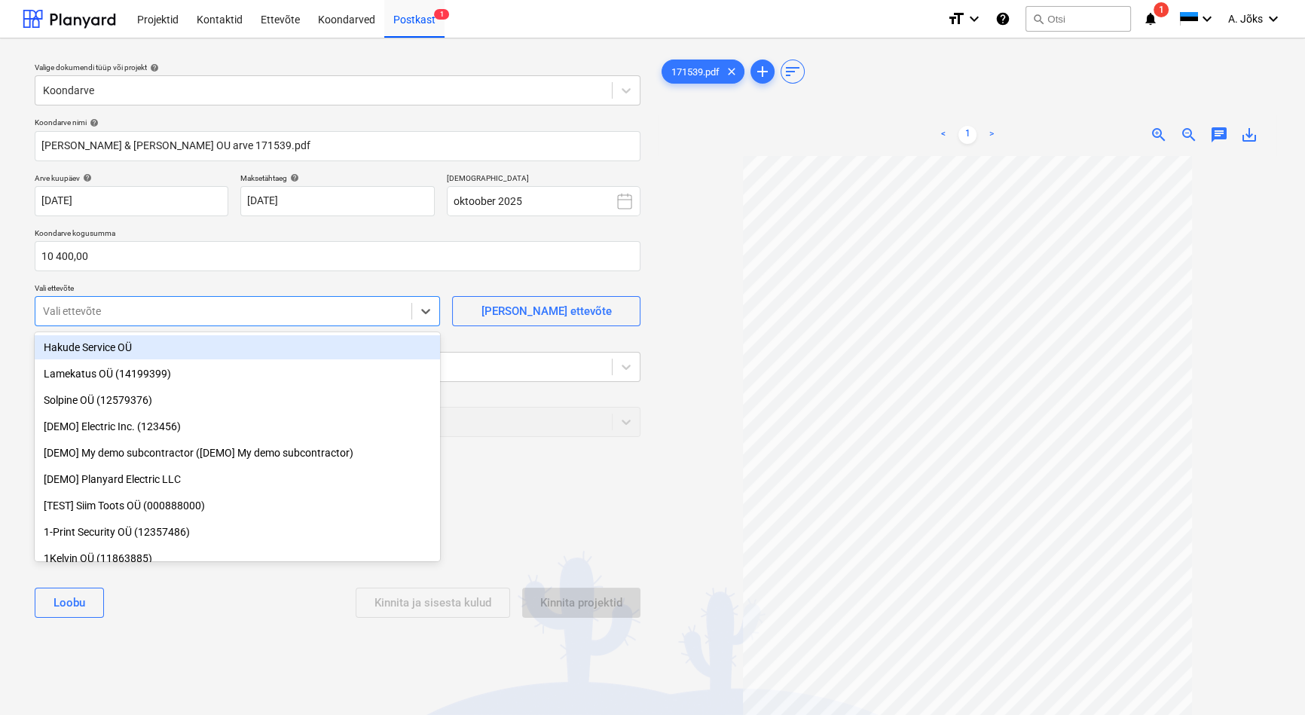
click at [188, 314] on div at bounding box center [223, 311] width 361 height 15
type input "s."
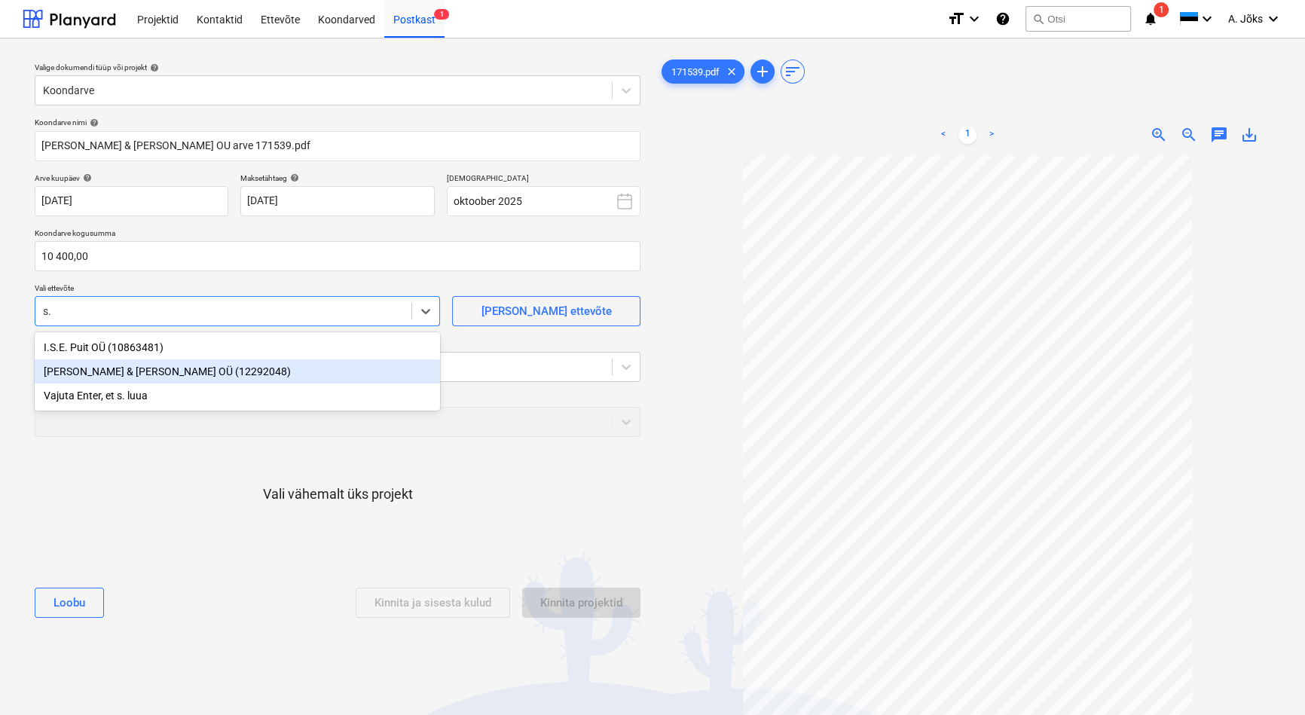
click at [162, 371] on div "[PERSON_NAME] & [PERSON_NAME] OÜ (12292048)" at bounding box center [237, 371] width 405 height 24
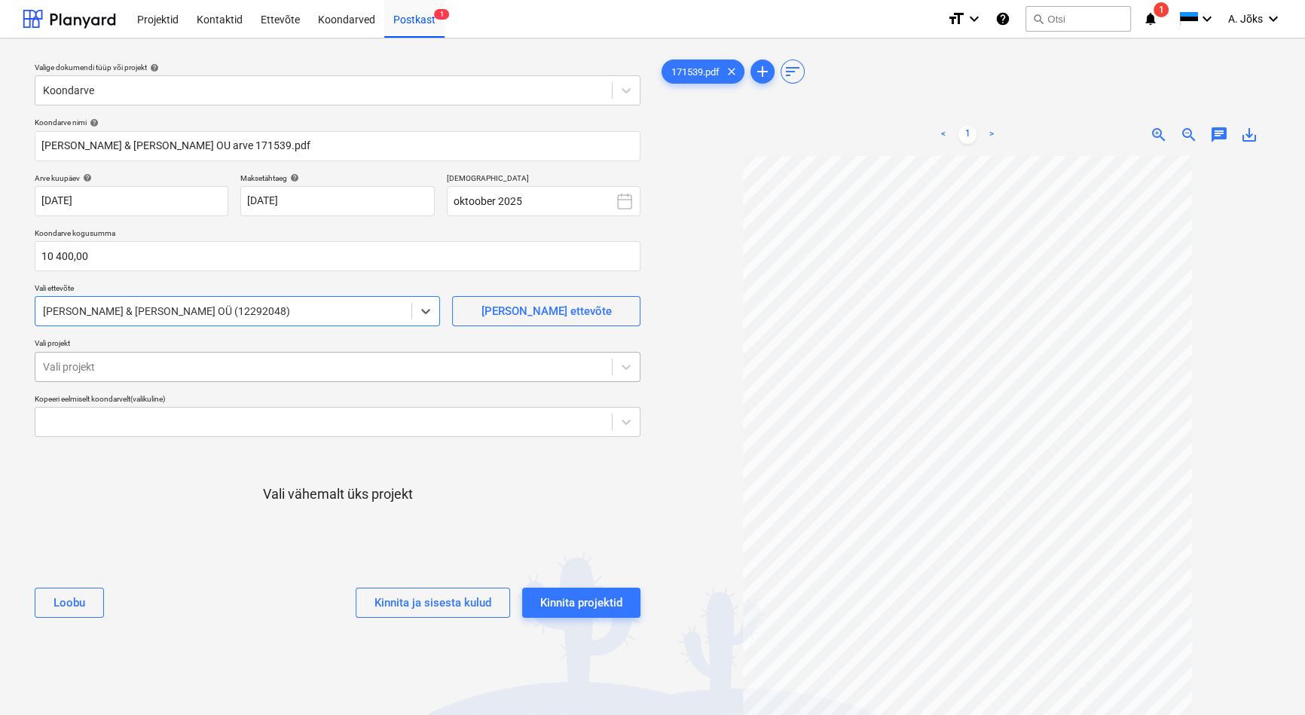
click at [165, 366] on div at bounding box center [323, 366] width 561 height 15
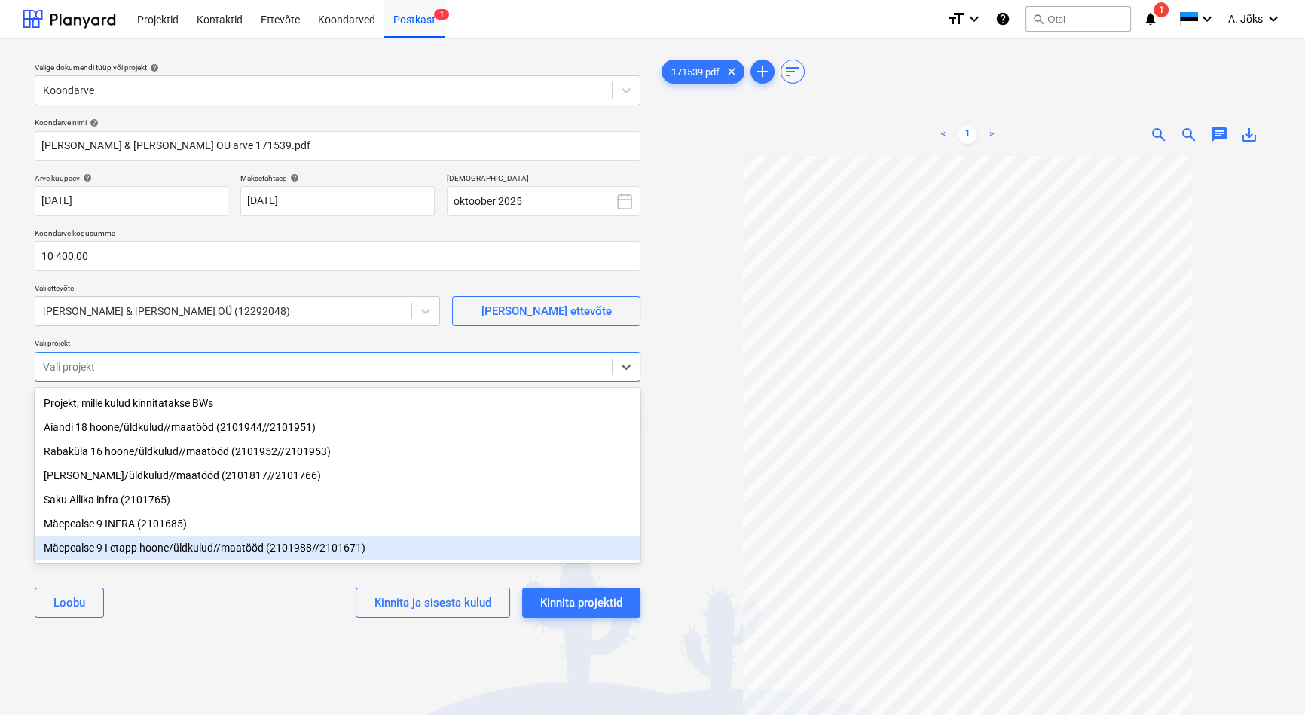
click at [154, 552] on div "Mäepealse 9 I etapp hoone/üldkulud//maatööd (2101988//2101671)" at bounding box center [338, 548] width 606 height 24
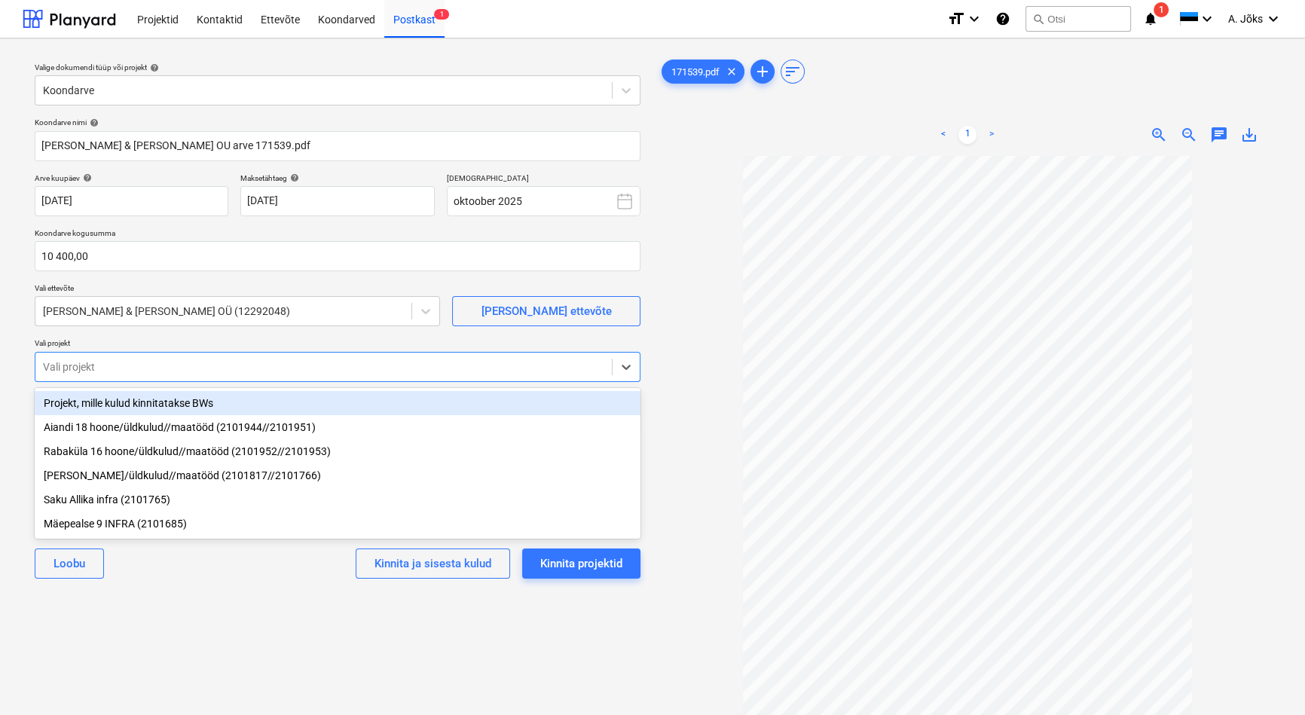
click at [197, 612] on div "Valige dokumendi tüüp või projekt help Koondarve Koondarve nimi help [PERSON_NA…" at bounding box center [338, 442] width 630 height 785
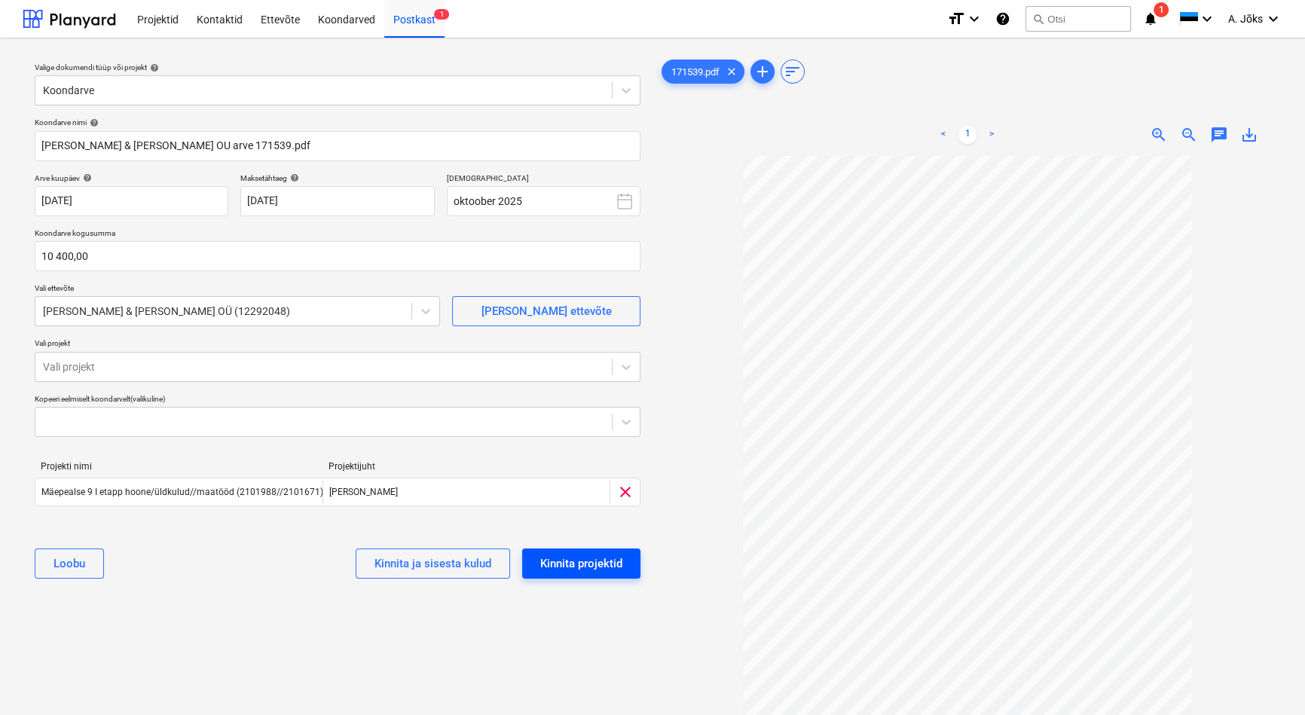
click at [603, 566] on div "Kinnita projektid" at bounding box center [581, 564] width 82 height 20
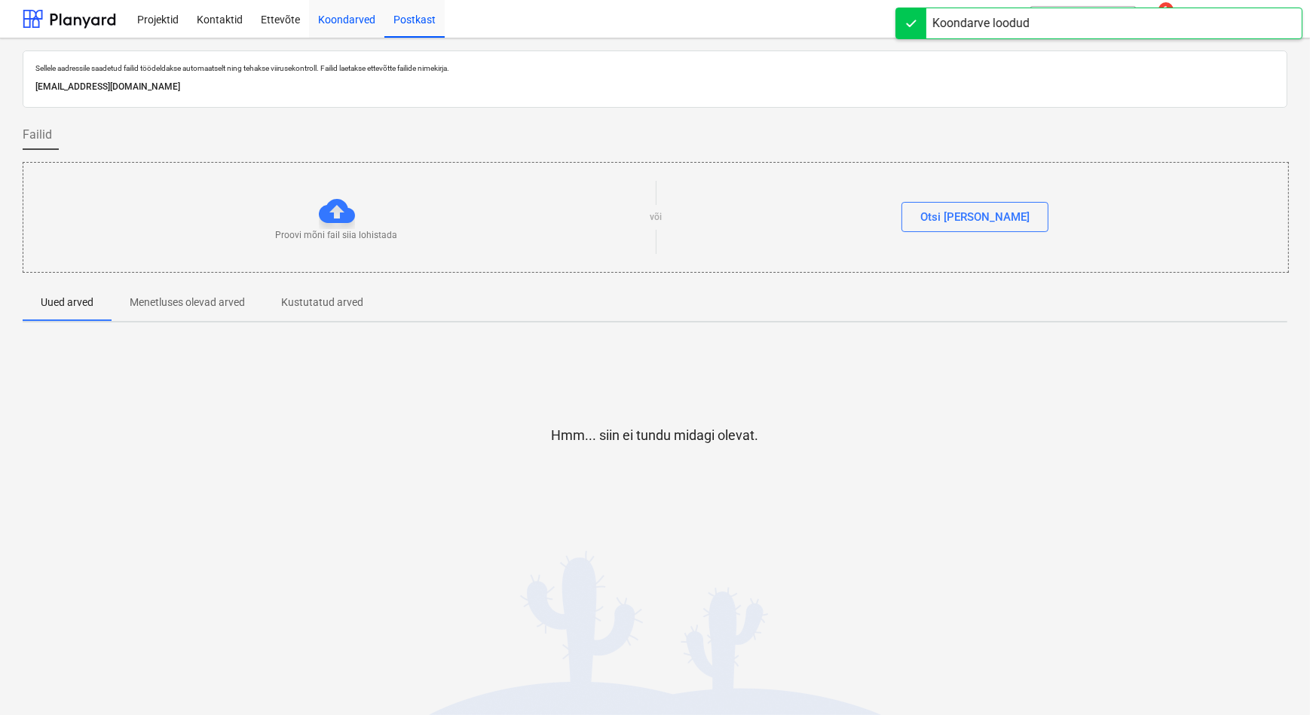
click at [348, 14] on div "Koondarved" at bounding box center [346, 18] width 75 height 38
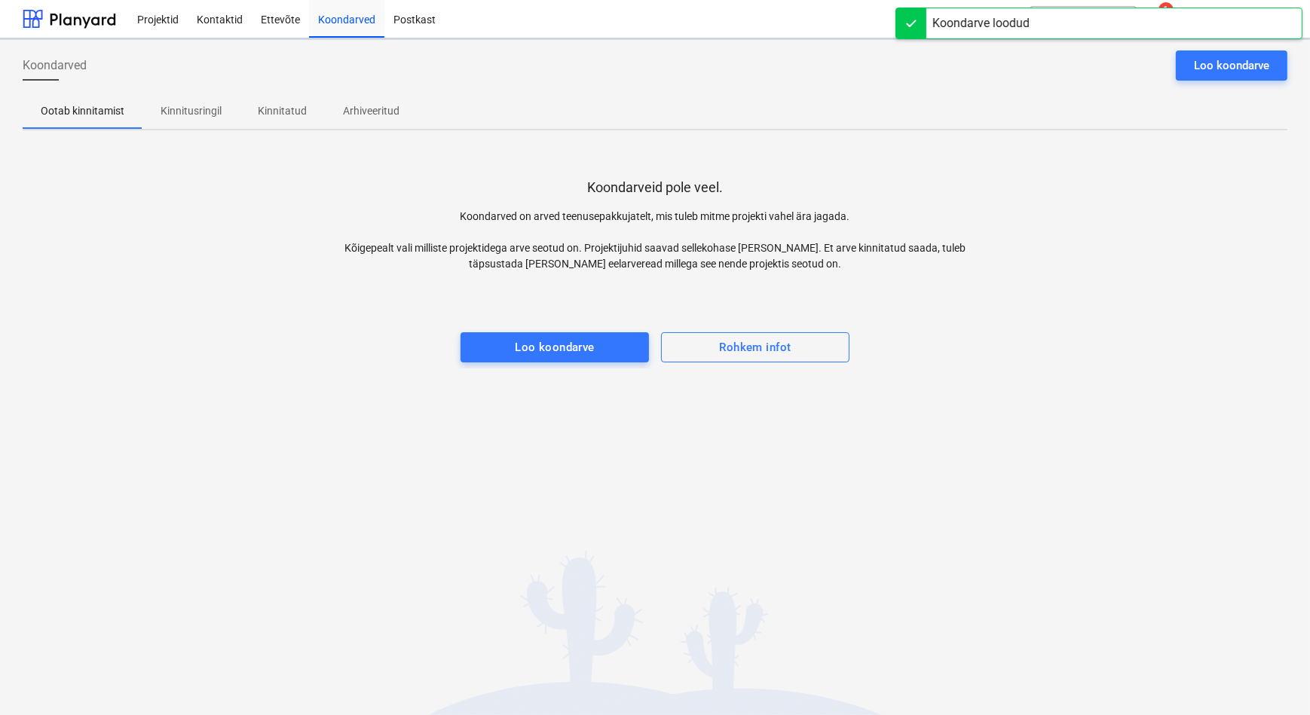
click at [183, 116] on p "Kinnitusringil" at bounding box center [191, 111] width 61 height 16
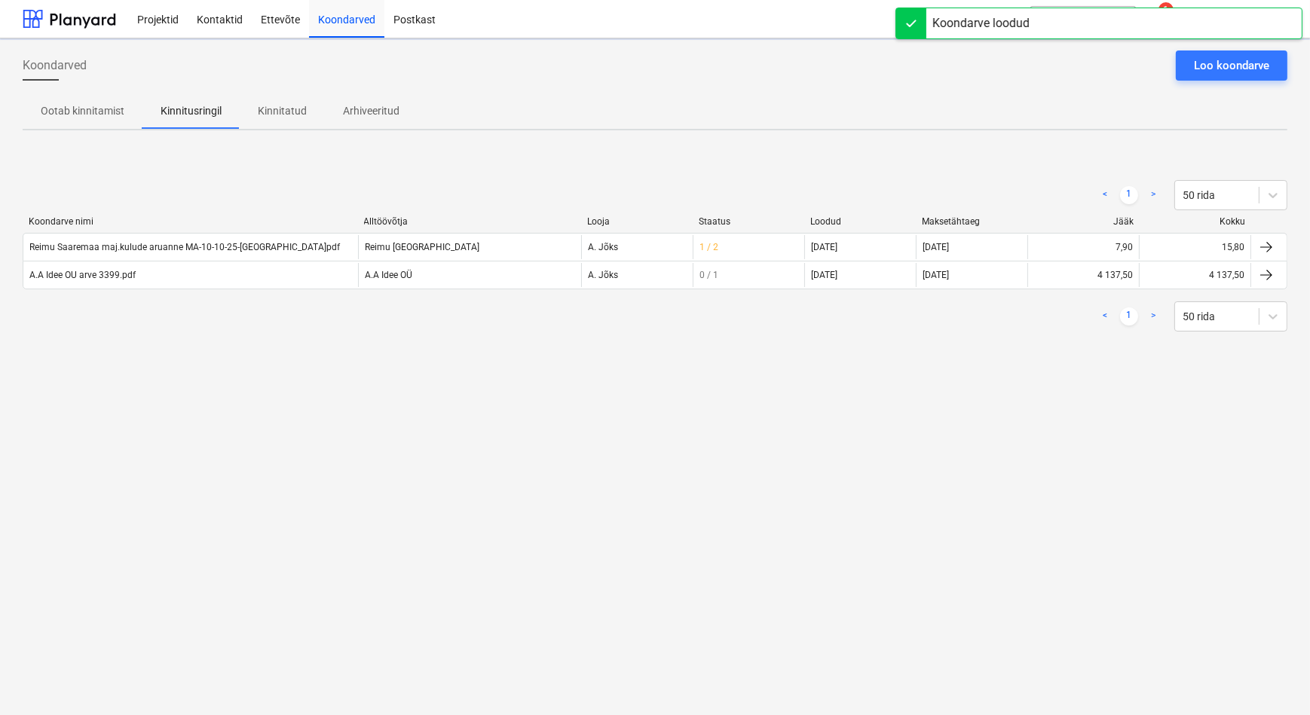
click at [281, 441] on div "Koondarved Loo koondarve Ootab kinnitamist Kinnitusringil Kinnitatud Arhiveerit…" at bounding box center [655, 376] width 1310 height 677
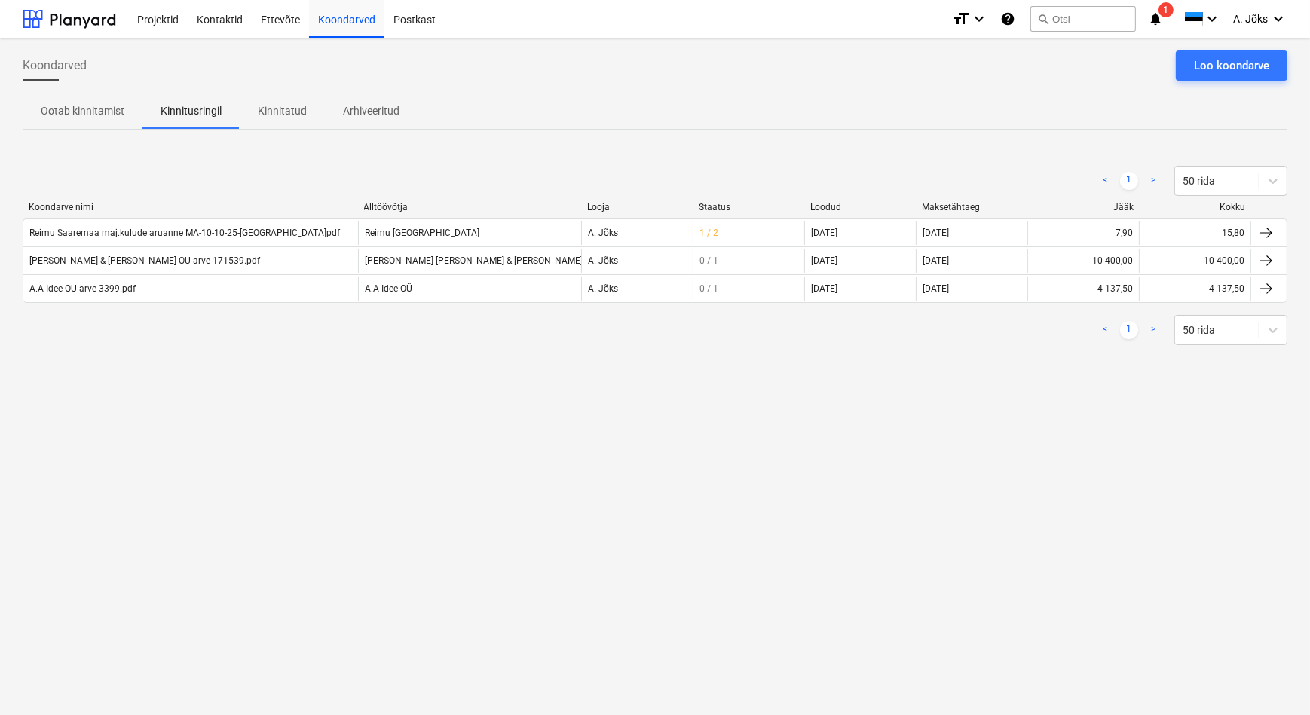
click at [571, 525] on div "Koondarved Loo koondarve Ootab kinnitamist Kinnitusringil Kinnitatud Arhiveerit…" at bounding box center [655, 376] width 1310 height 677
drag, startPoint x: 953, startPoint y: 454, endPoint x: 696, endPoint y: 459, distance: 257.0
click at [953, 454] on div "Koondarved Loo koondarve Ootab kinnitamist Kinnitusringil Kinnitatud Arhiveerit…" at bounding box center [655, 376] width 1310 height 677
